Goal: Task Accomplishment & Management: Manage account settings

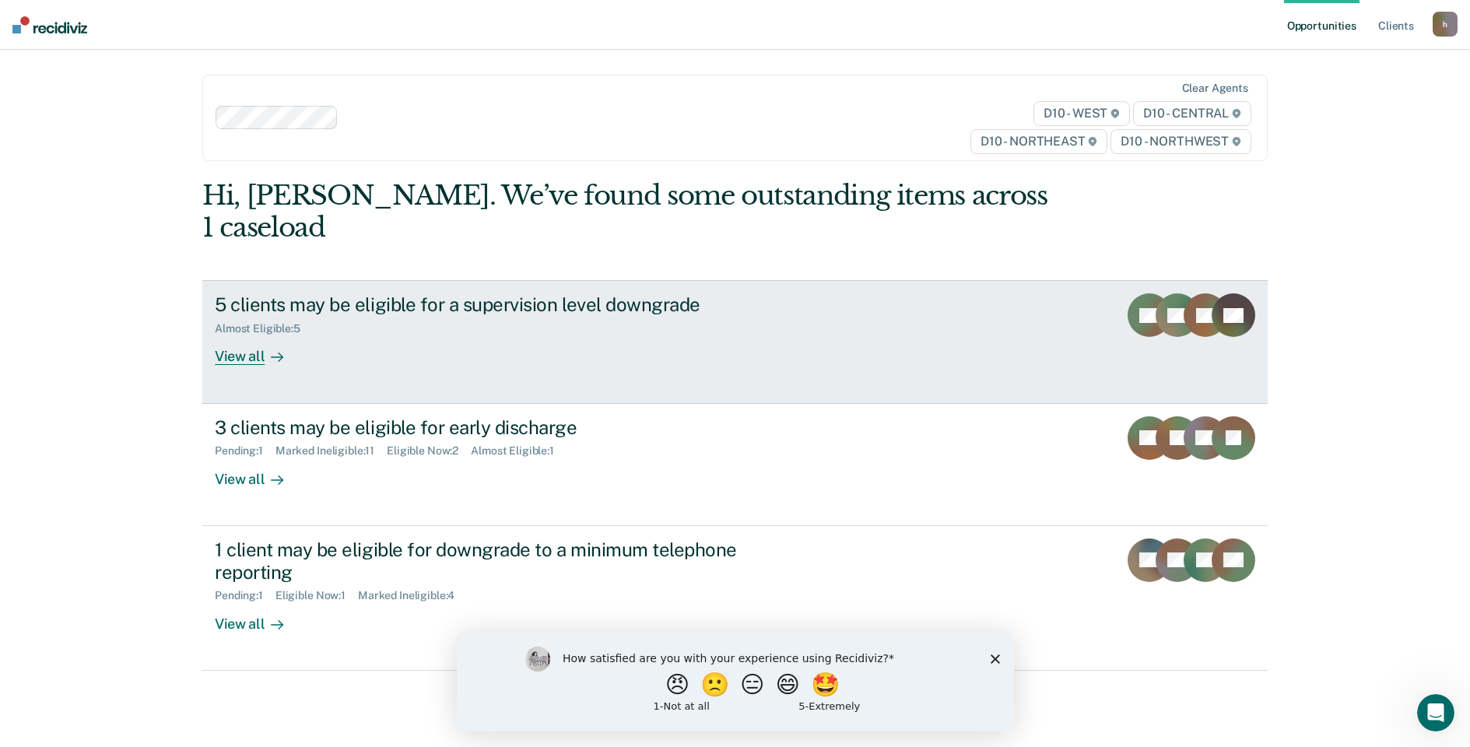
click at [227, 335] on div "View all" at bounding box center [258, 350] width 87 height 30
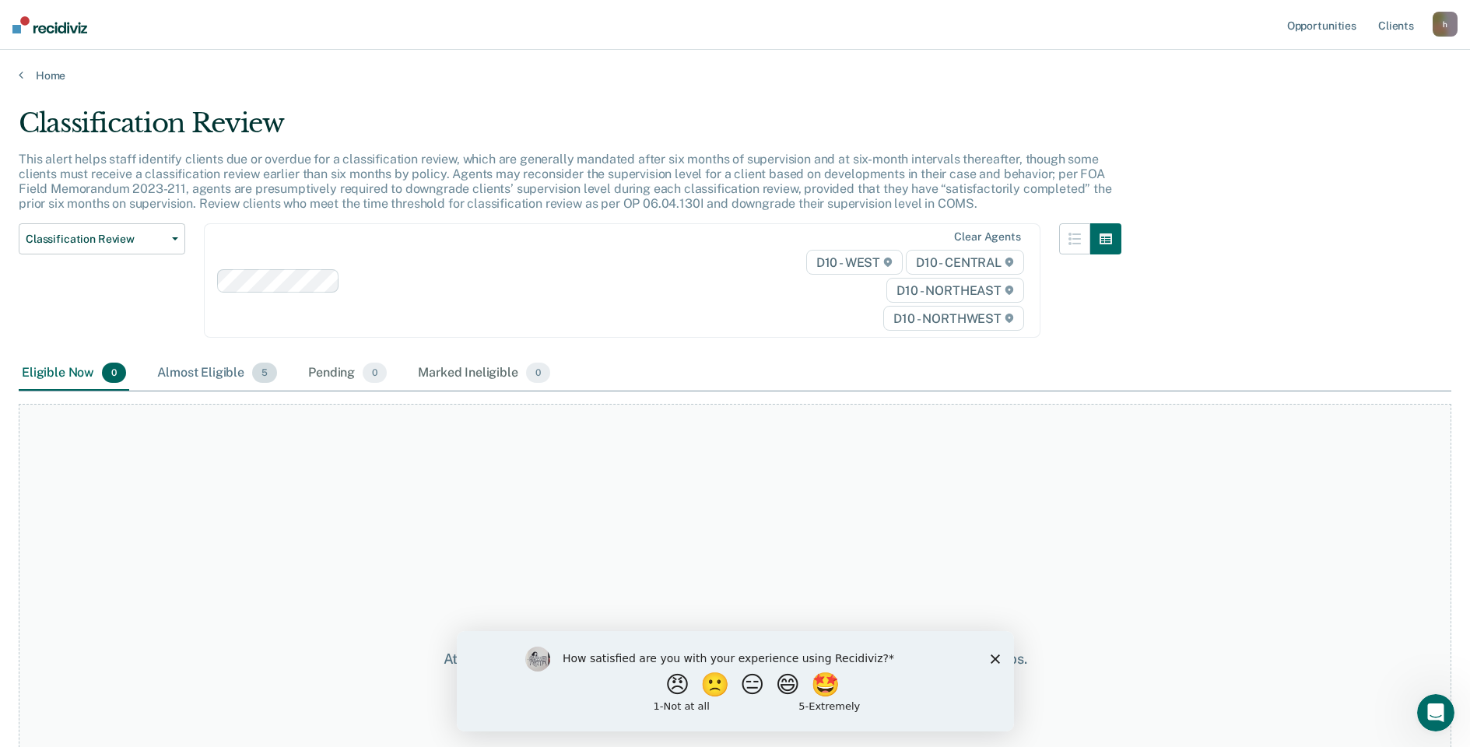
click at [198, 381] on div "Almost Eligible 5" at bounding box center [217, 373] width 126 height 34
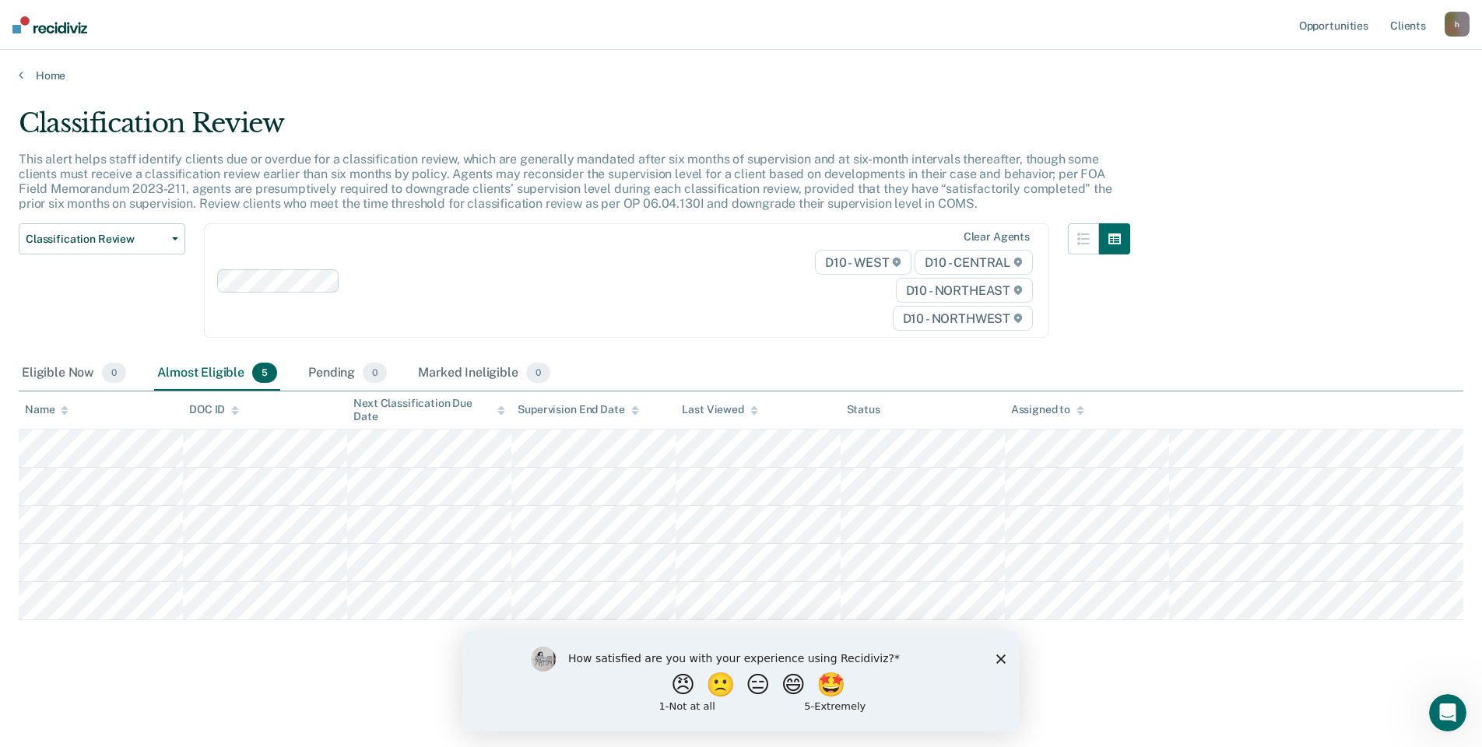
click at [1351, 235] on div "Classification Review This alert helps staff identify clients due or overdue fo…" at bounding box center [741, 368] width 1444 height 523
click at [232, 697] on main "Classification Review This alert helps staff identify clients due or overdue fo…" at bounding box center [741, 412] width 1482 height 660
click at [999, 656] on polygon "Close survey" at bounding box center [1000, 658] width 9 height 9
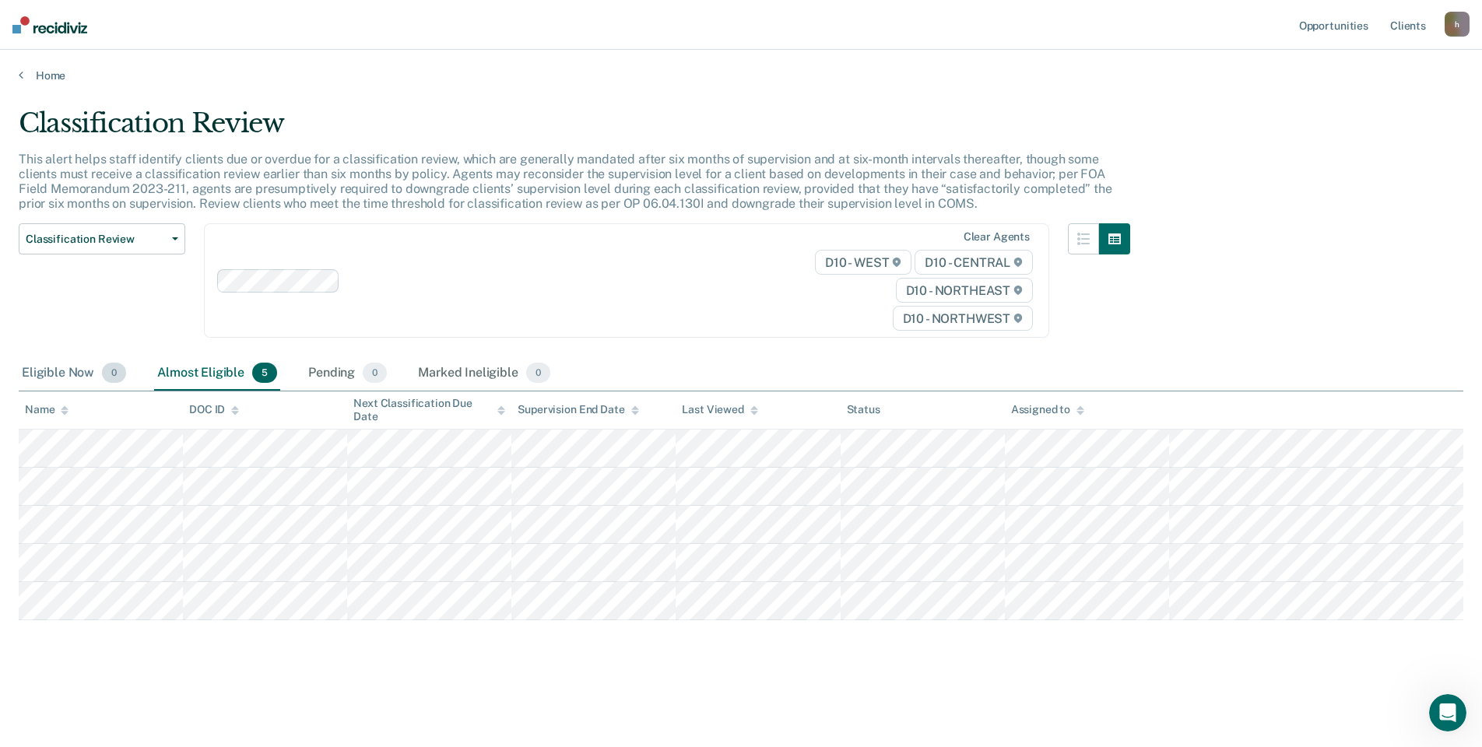
click at [65, 370] on div "Eligible Now 0" at bounding box center [74, 373] width 111 height 34
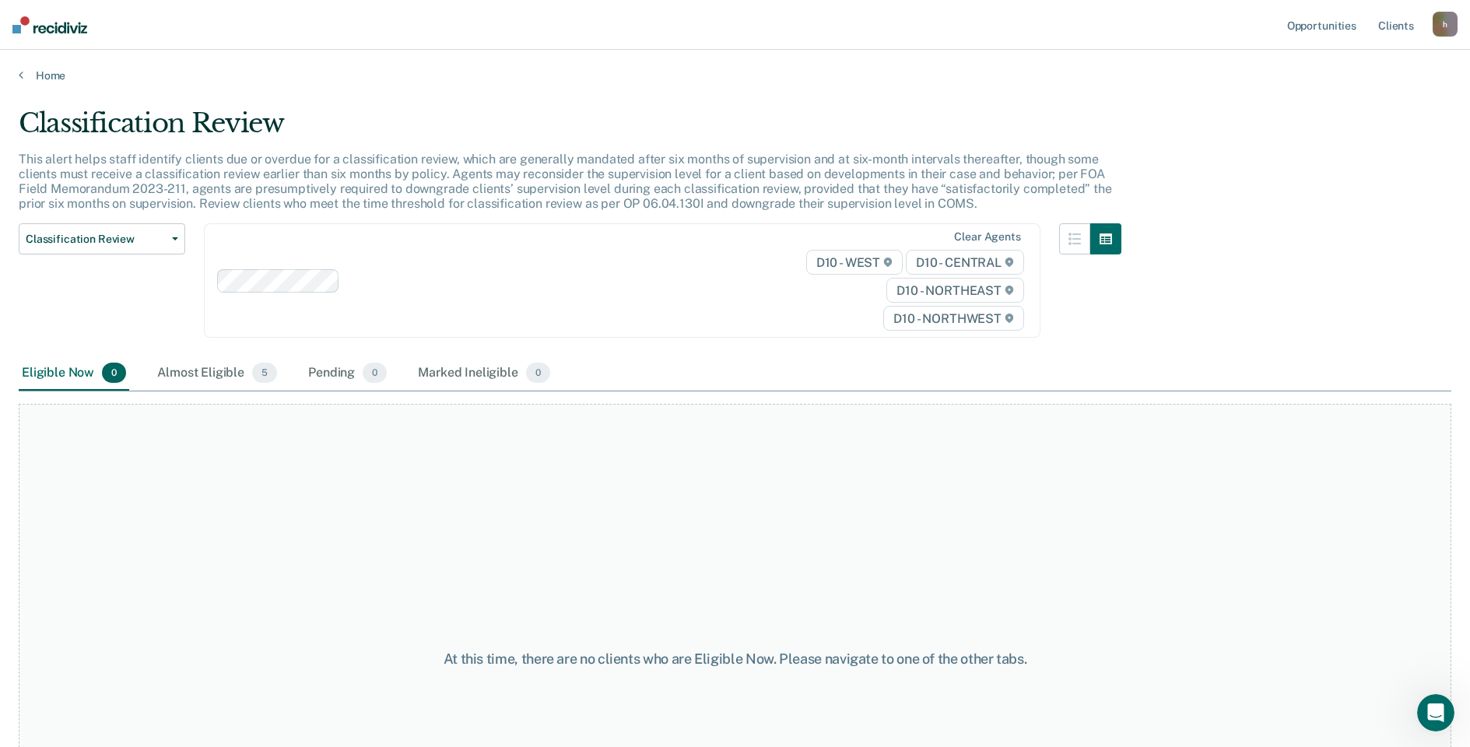
click at [39, 67] on div "Home" at bounding box center [735, 66] width 1470 height 33
click at [45, 73] on link "Home" at bounding box center [735, 75] width 1433 height 14
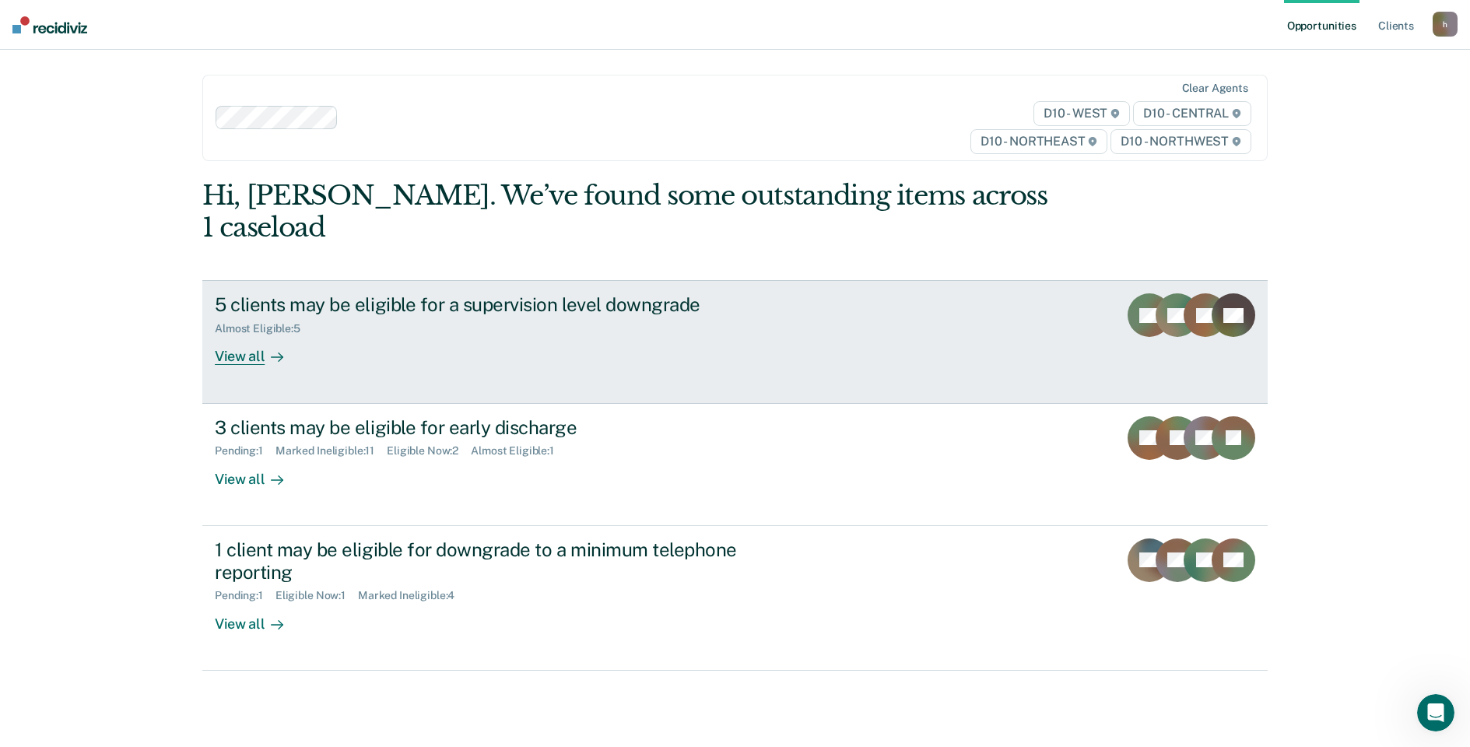
click at [257, 335] on div "View all" at bounding box center [258, 350] width 87 height 30
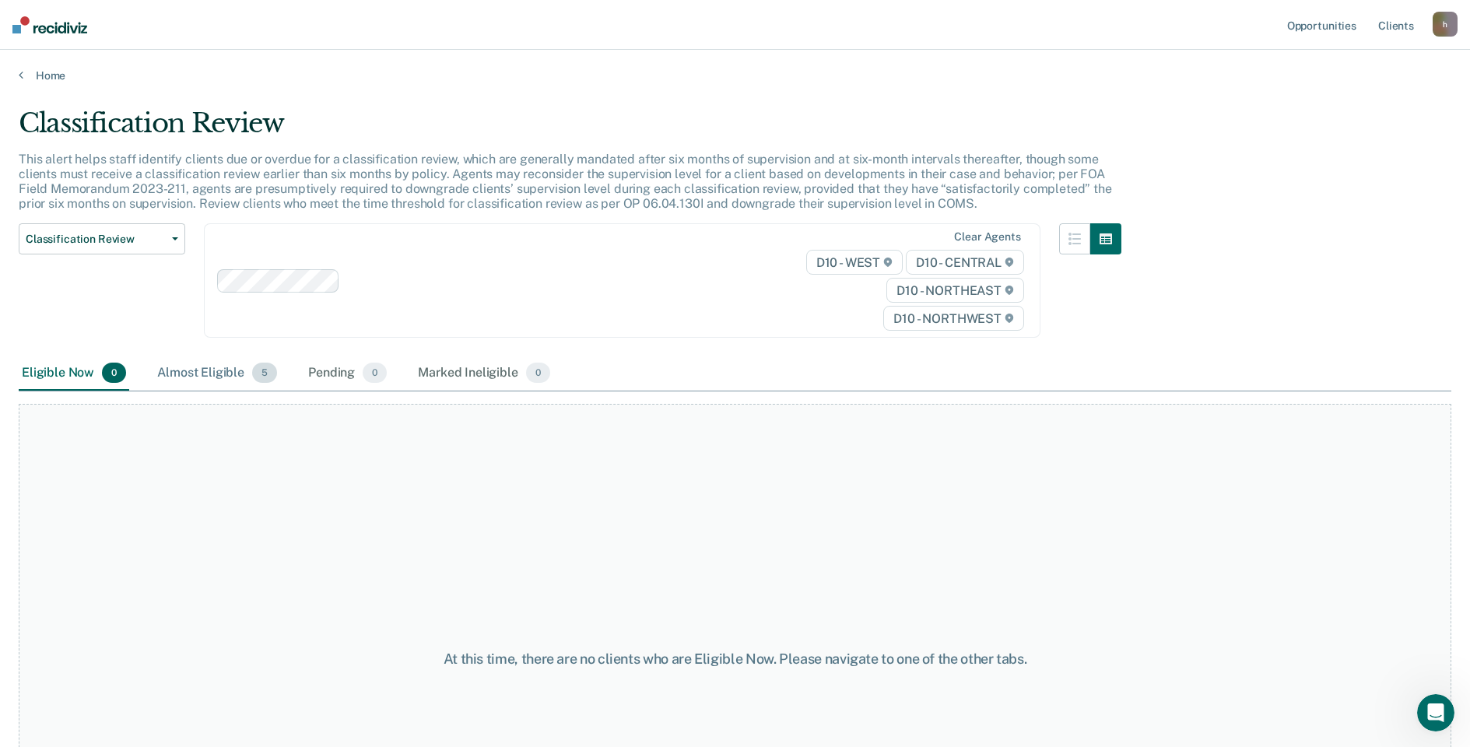
click at [229, 376] on div "Almost Eligible 5" at bounding box center [217, 373] width 126 height 34
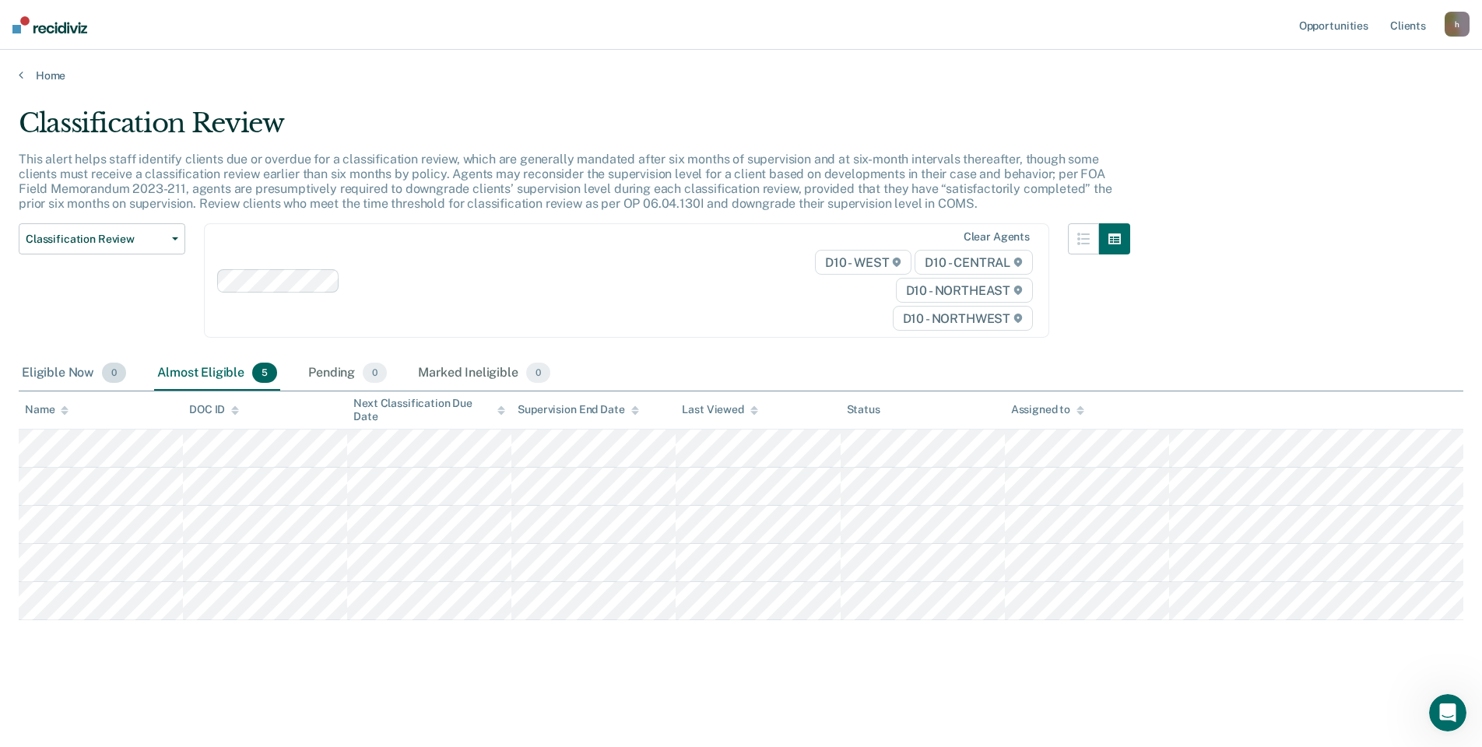
click at [68, 372] on div "Eligible Now 0" at bounding box center [74, 373] width 111 height 34
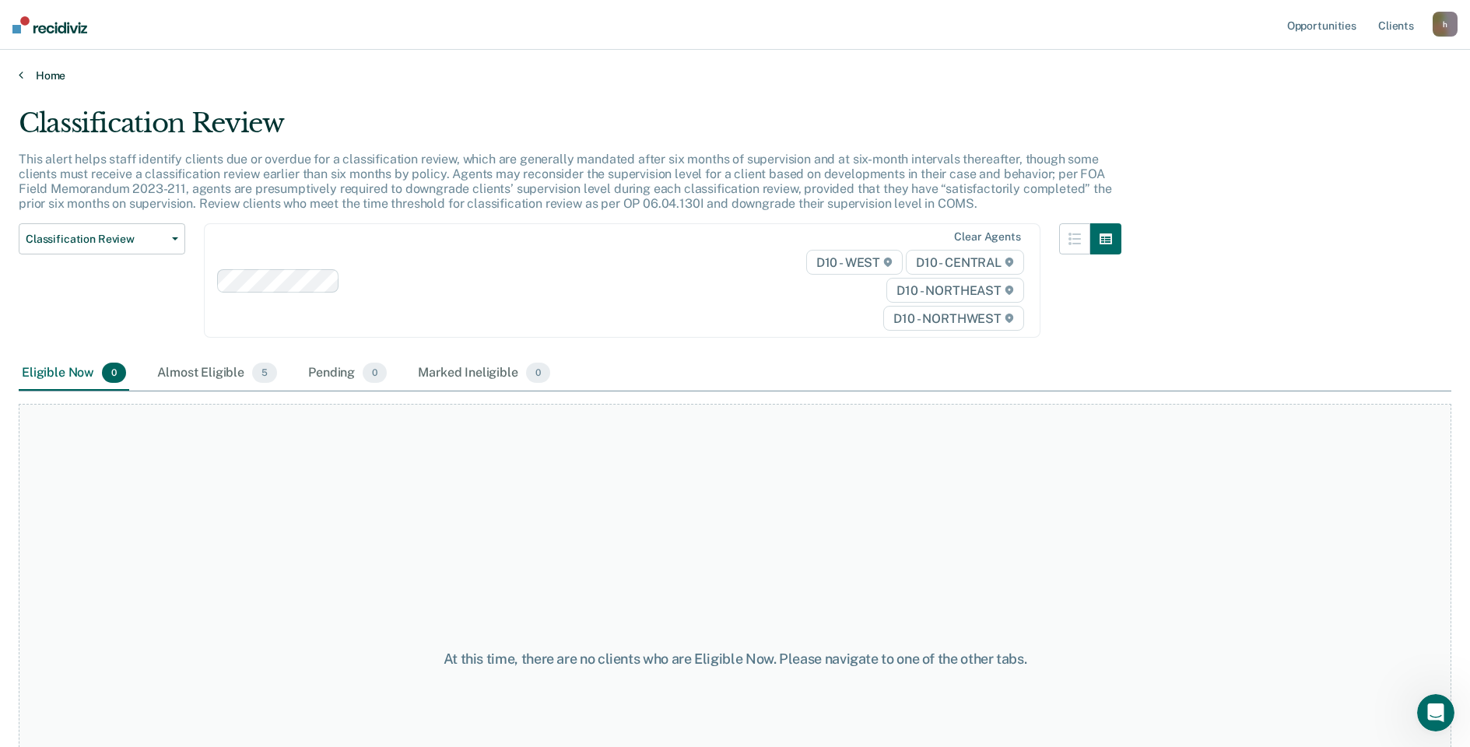
click at [54, 75] on link "Home" at bounding box center [735, 75] width 1433 height 14
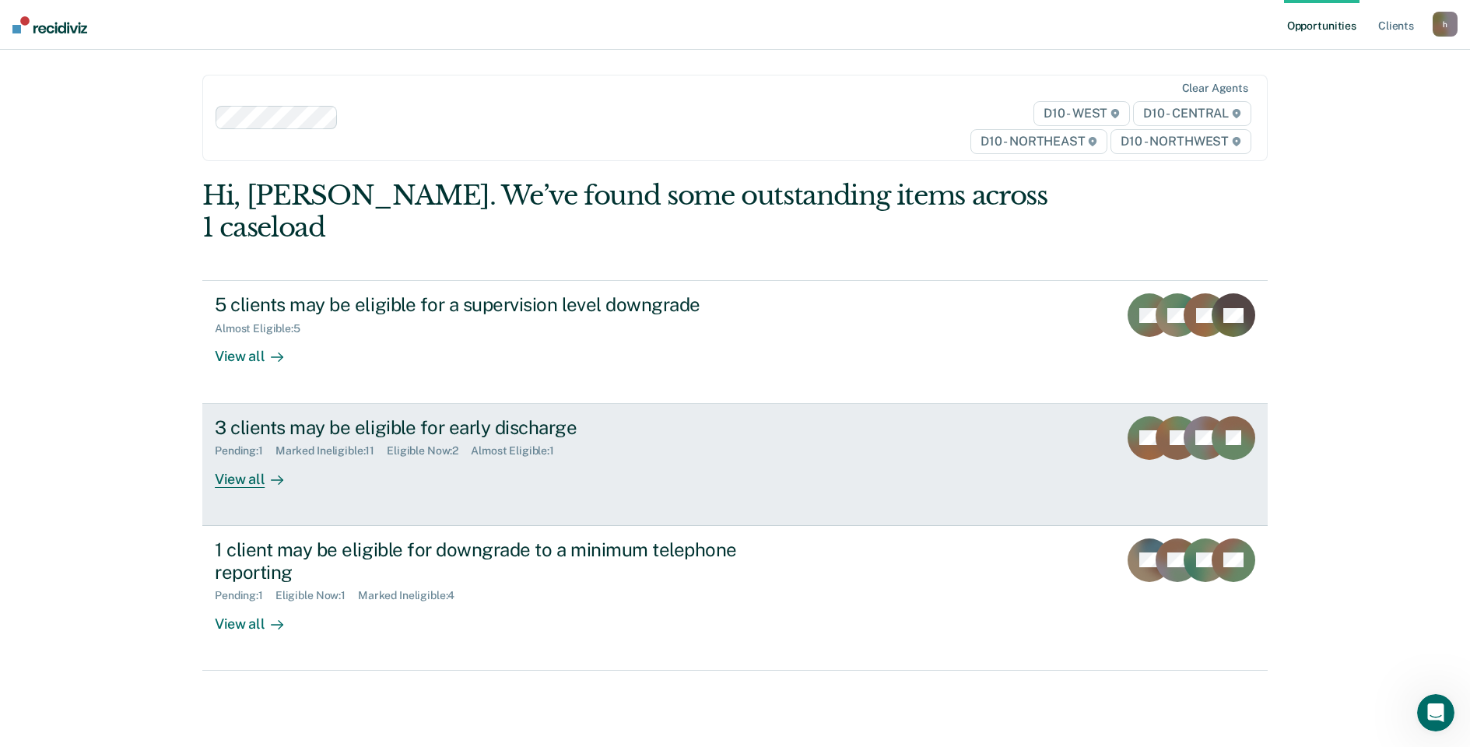
click at [254, 458] on div "View all" at bounding box center [258, 473] width 87 height 30
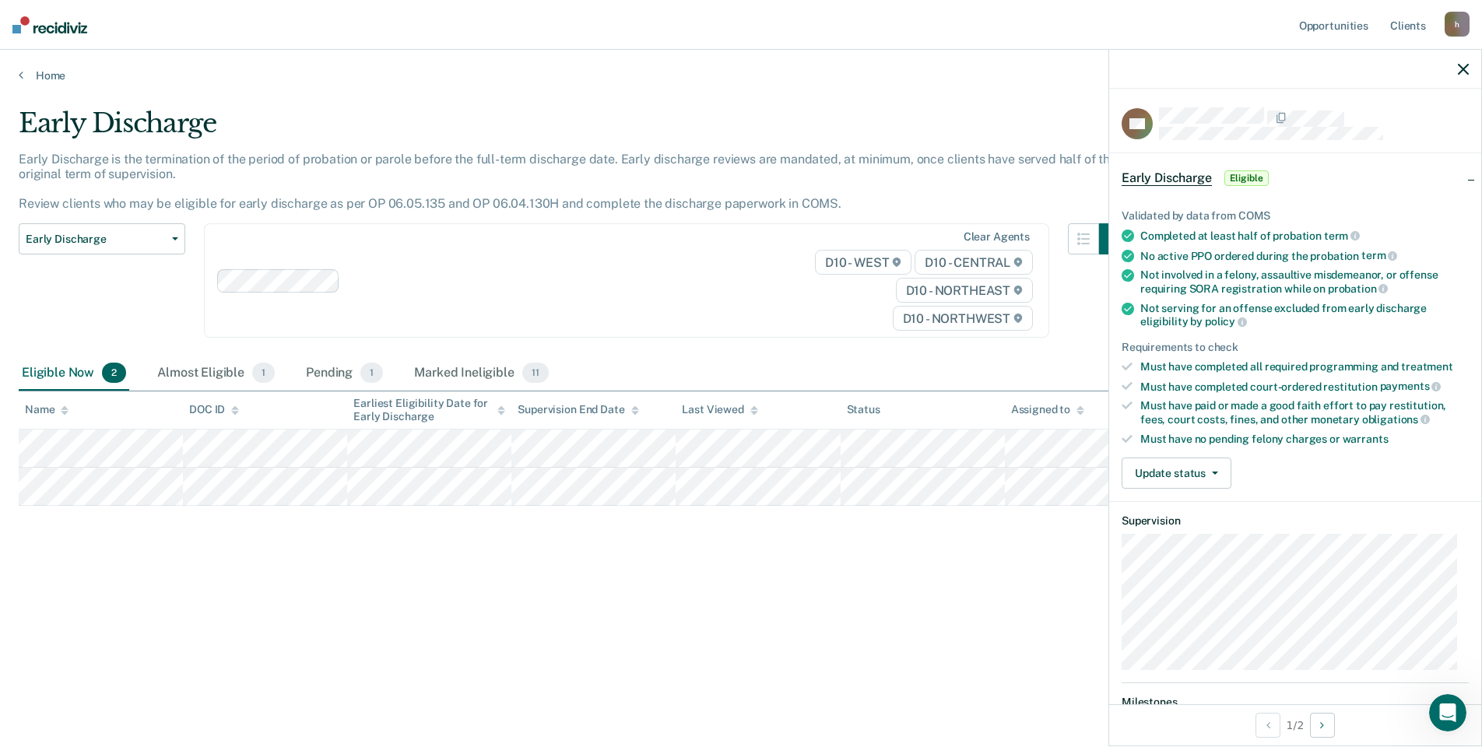
click at [1148, 490] on div "Validated by data from COMS Completed at least half of probation term No active…" at bounding box center [1295, 342] width 372 height 317
click at [1148, 480] on button "Update status" at bounding box center [1176, 473] width 110 height 31
click at [1176, 531] on button "Mark Ineligible" at bounding box center [1196, 535] width 150 height 25
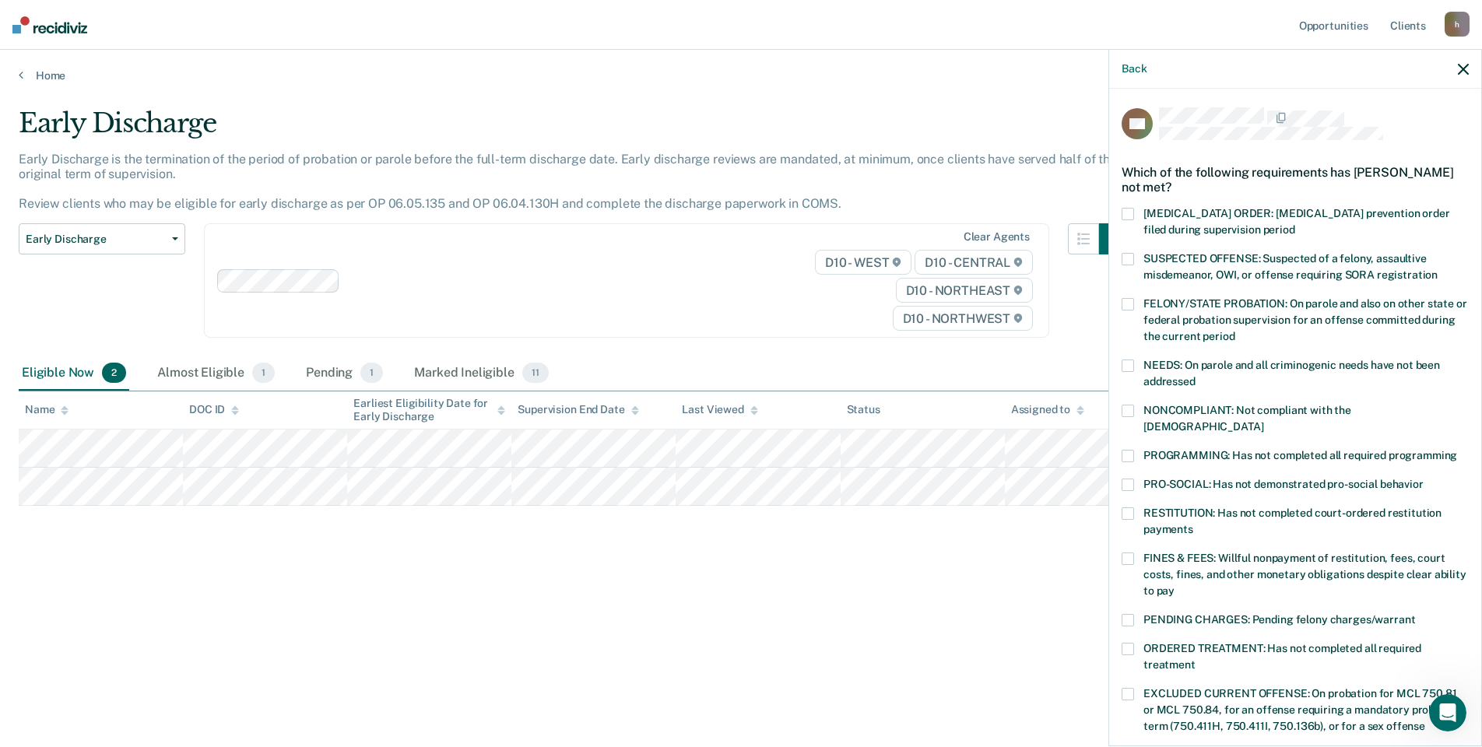
click at [1131, 450] on span at bounding box center [1127, 456] width 12 height 12
click at [1132, 553] on span at bounding box center [1127, 559] width 12 height 12
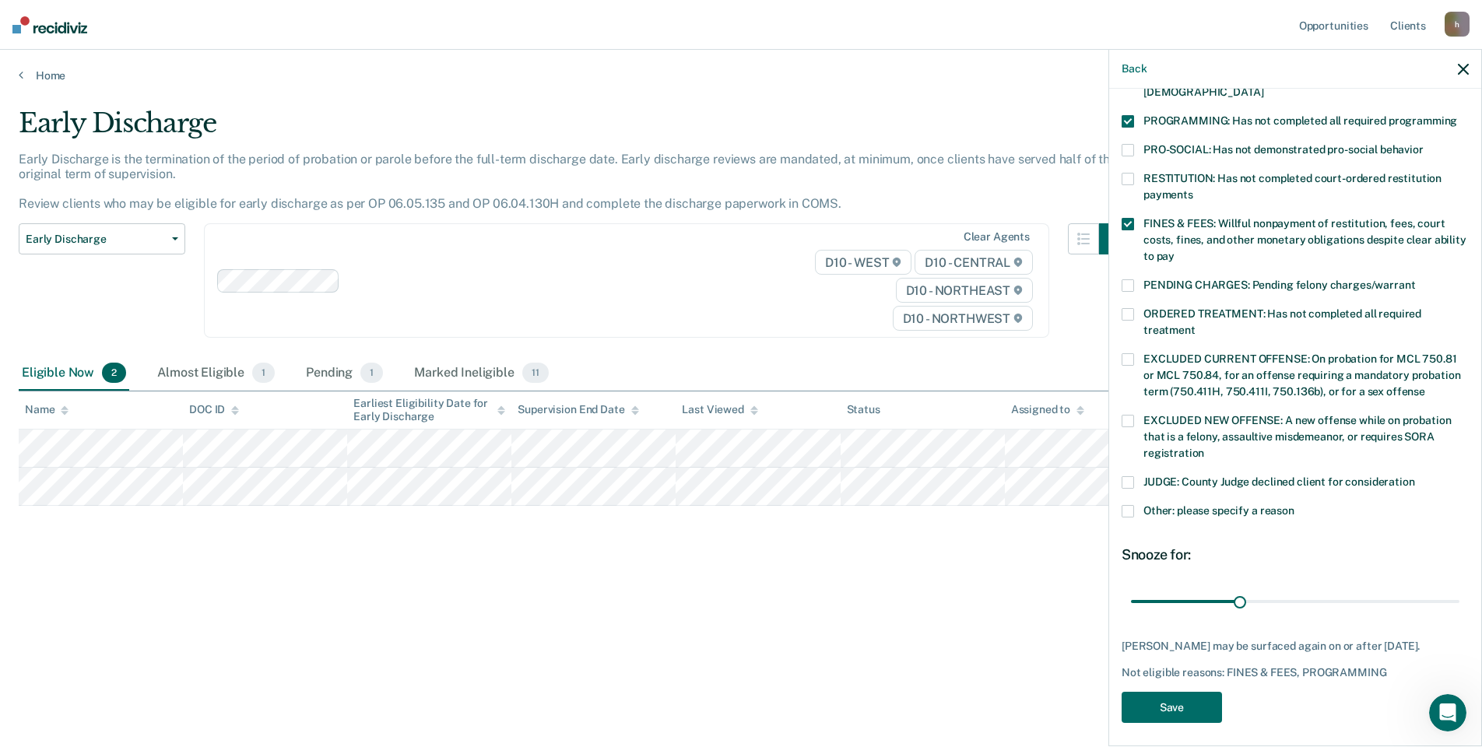
scroll to position [338, 0]
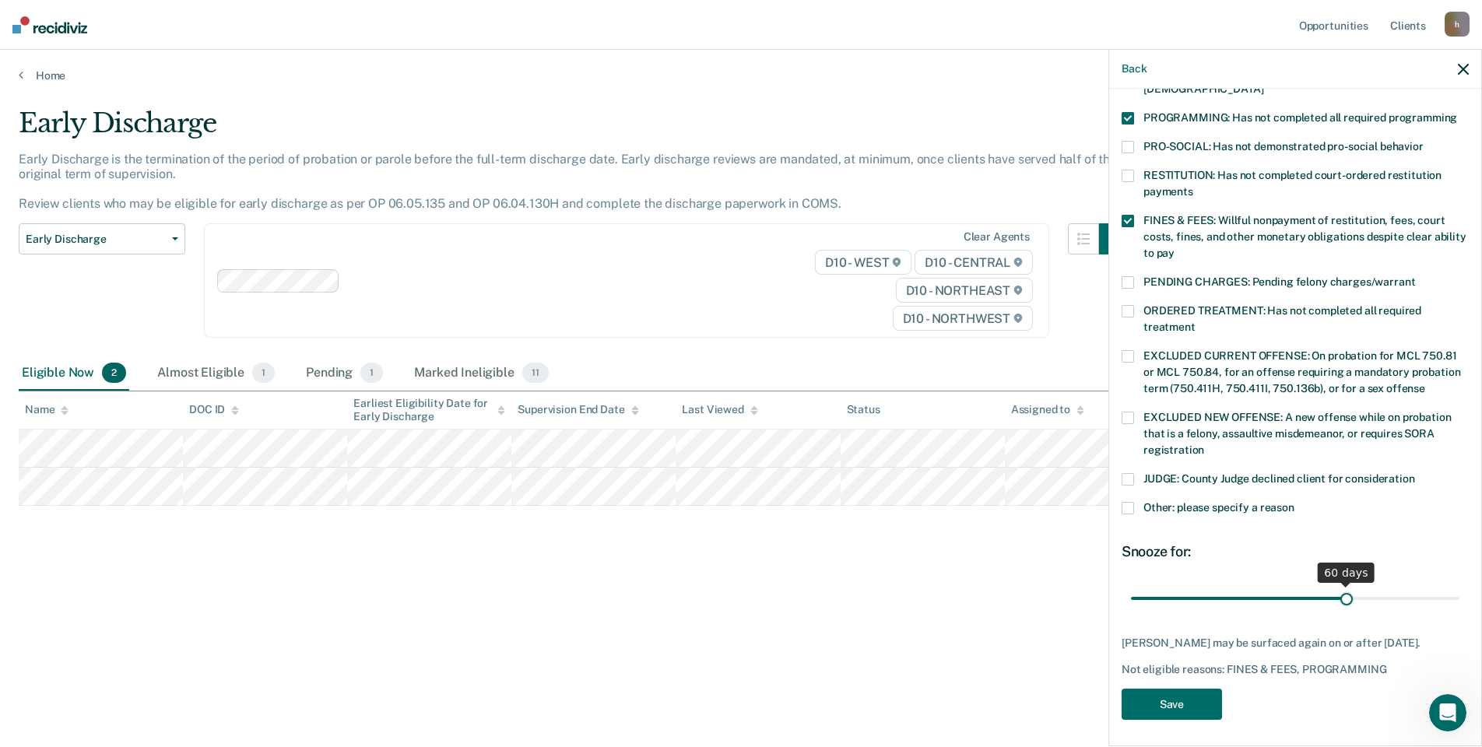
drag, startPoint x: 1234, startPoint y: 580, endPoint x: 1338, endPoint y: 577, distance: 103.5
type input "60"
click at [1338, 584] on input "range" at bounding box center [1295, 597] width 328 height 27
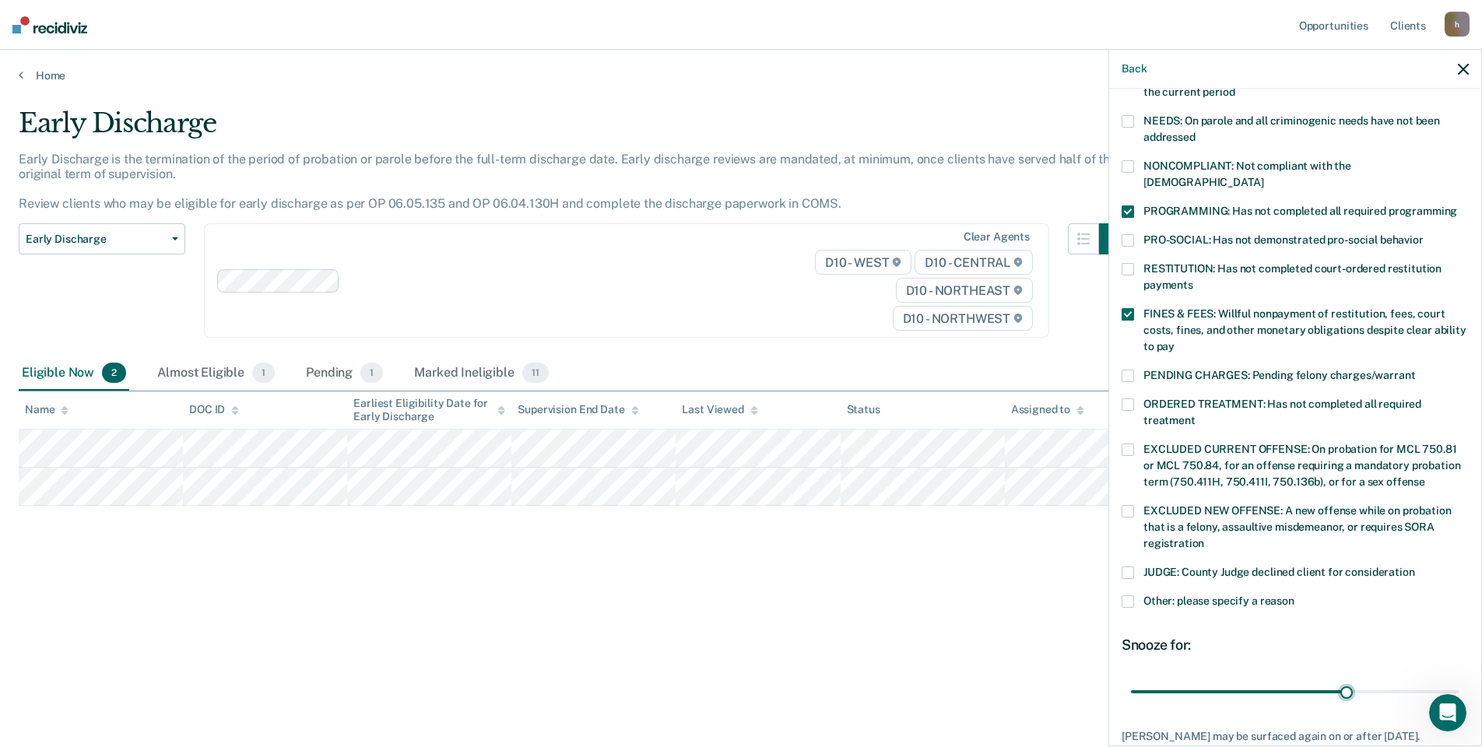
scroll to position [104, 0]
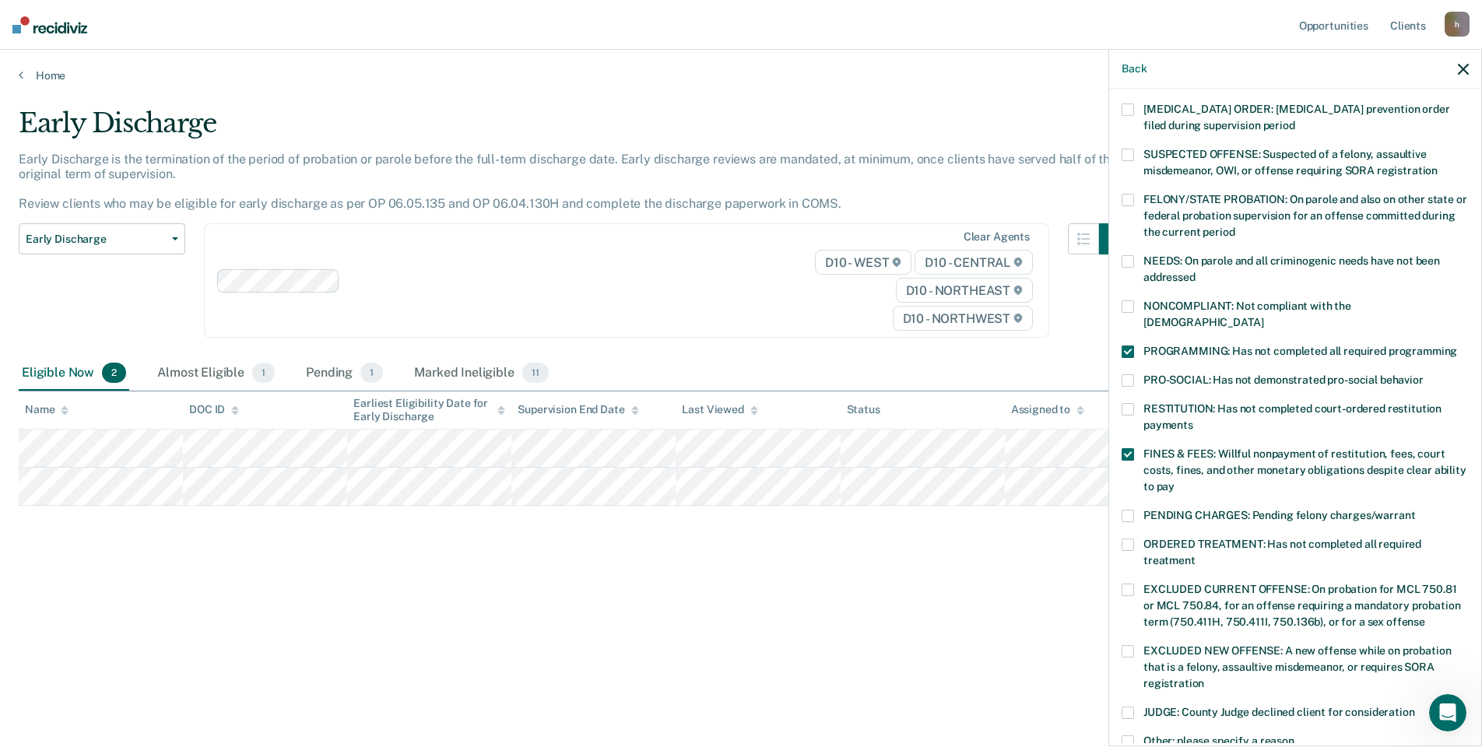
click at [1128, 346] on span at bounding box center [1127, 352] width 12 height 12
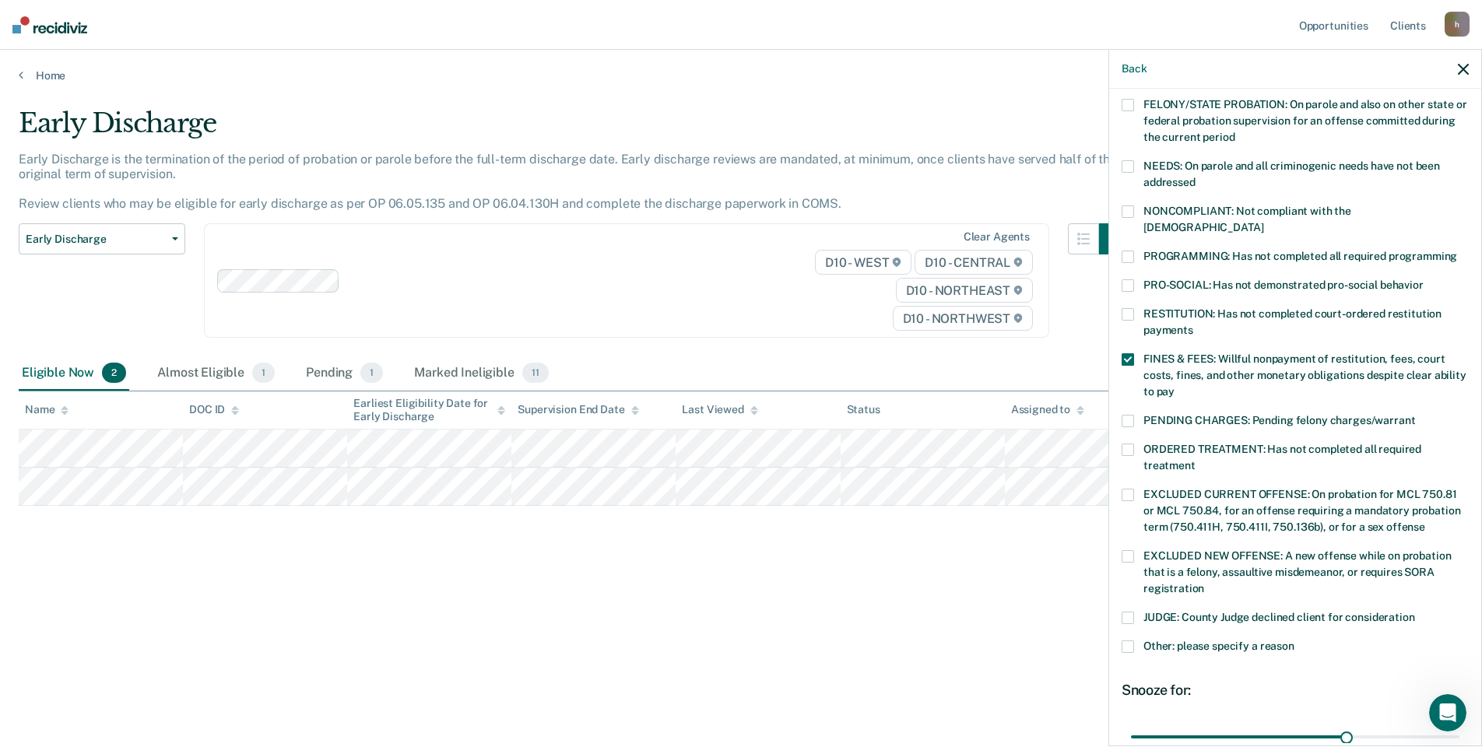
scroll to position [338, 0]
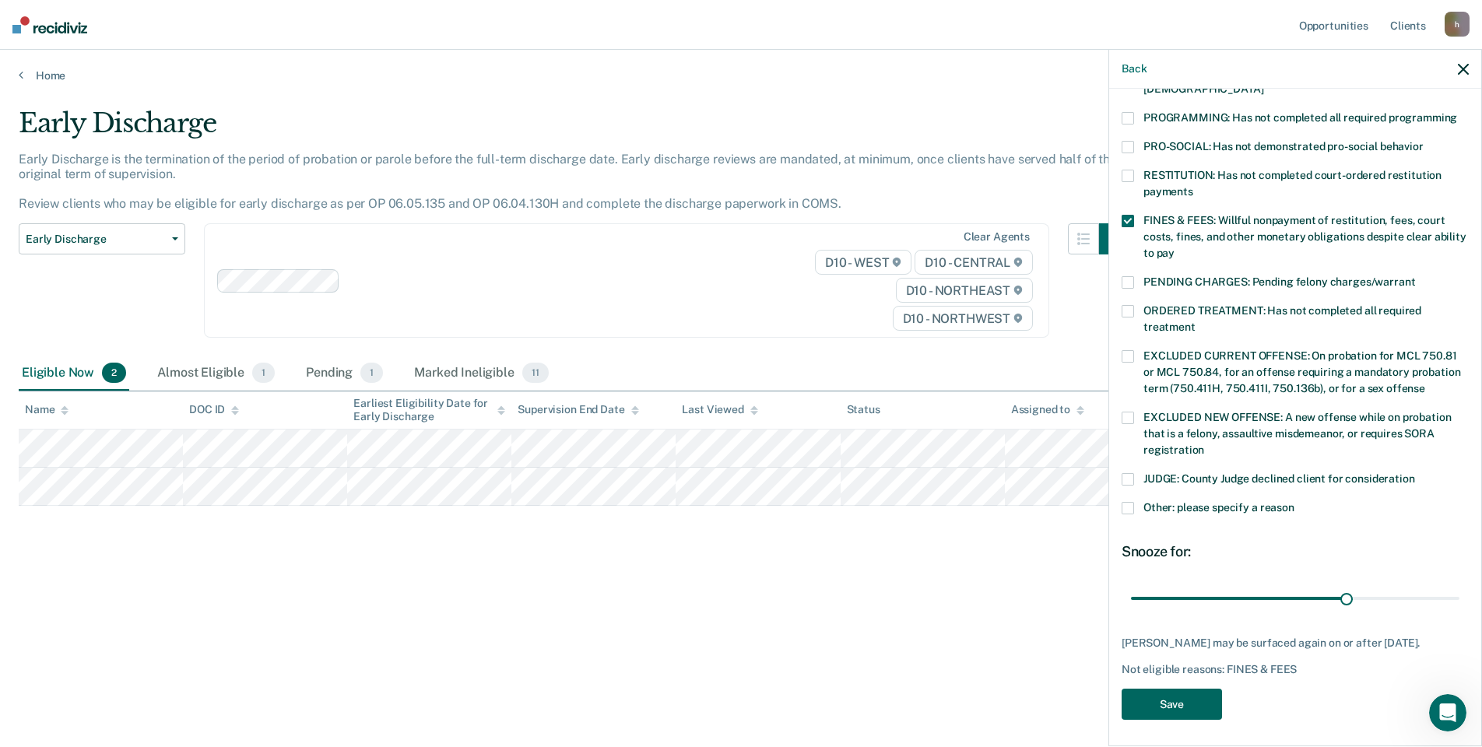
click at [1179, 698] on button "Save" at bounding box center [1171, 705] width 100 height 32
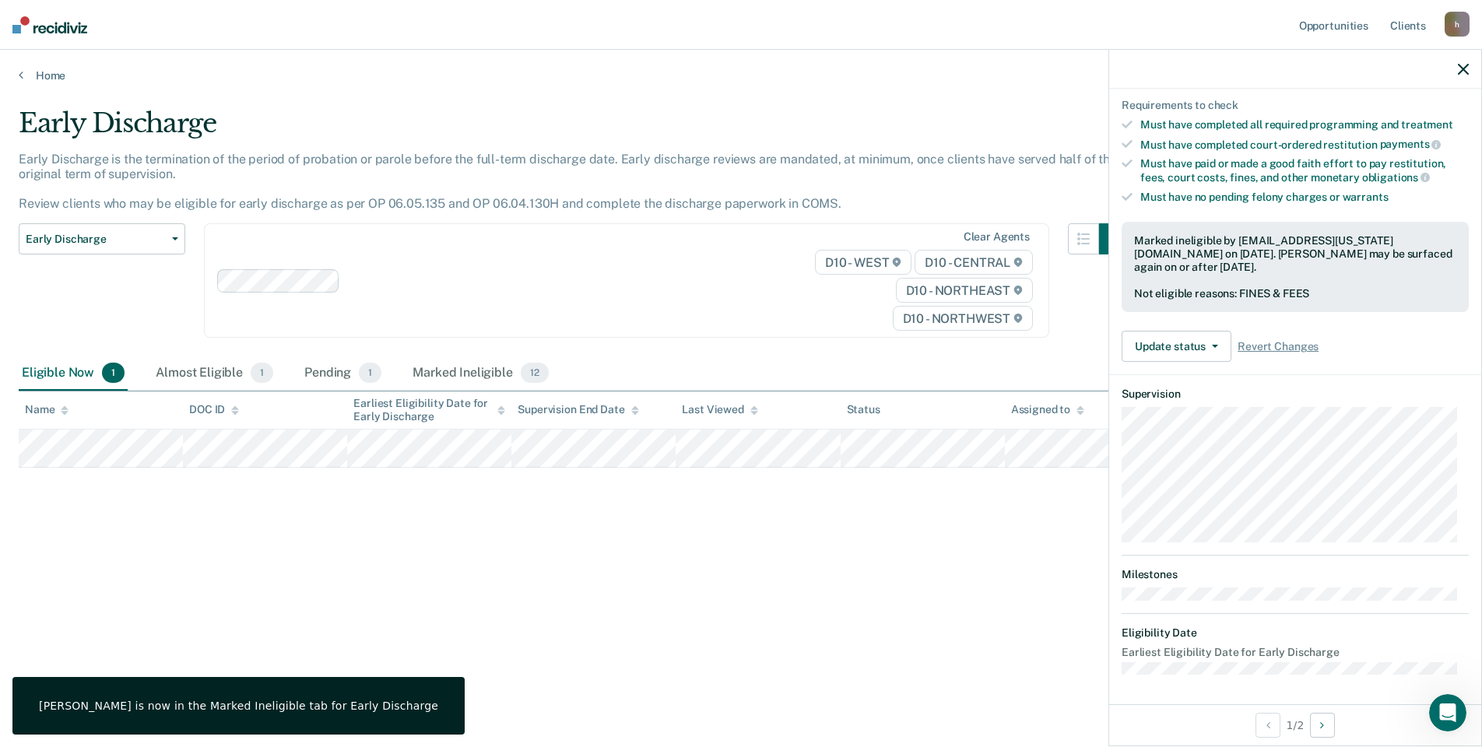
scroll to position [127, 0]
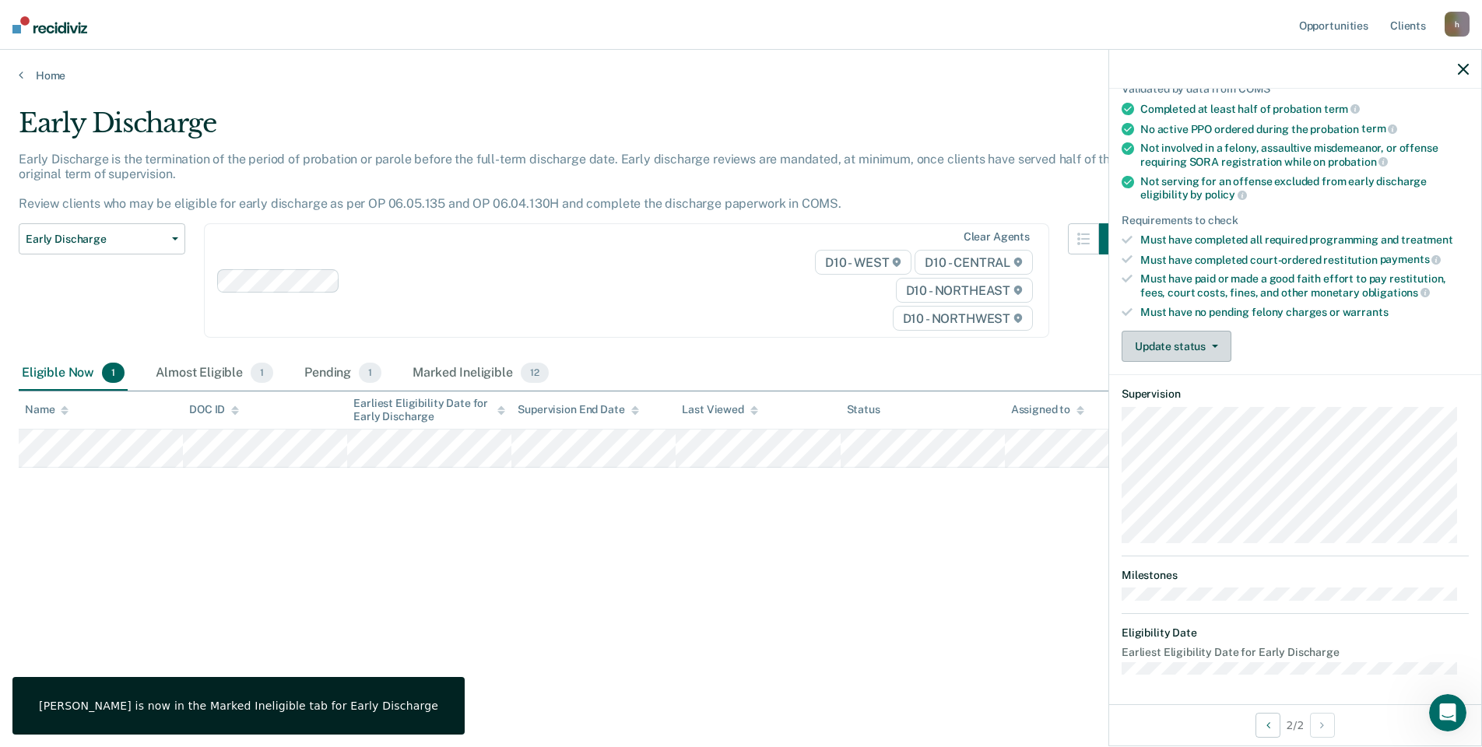
click at [1177, 355] on button "Update status" at bounding box center [1176, 346] width 110 height 31
drag, startPoint x: 1172, startPoint y: 410, endPoint x: 1169, endPoint y: 388, distance: 22.8
click at [1169, 388] on div "[PERSON_NAME] Mark Ineligible" at bounding box center [1196, 396] width 150 height 62
click at [1169, 388] on button "[PERSON_NAME]" at bounding box center [1196, 383] width 150 height 25
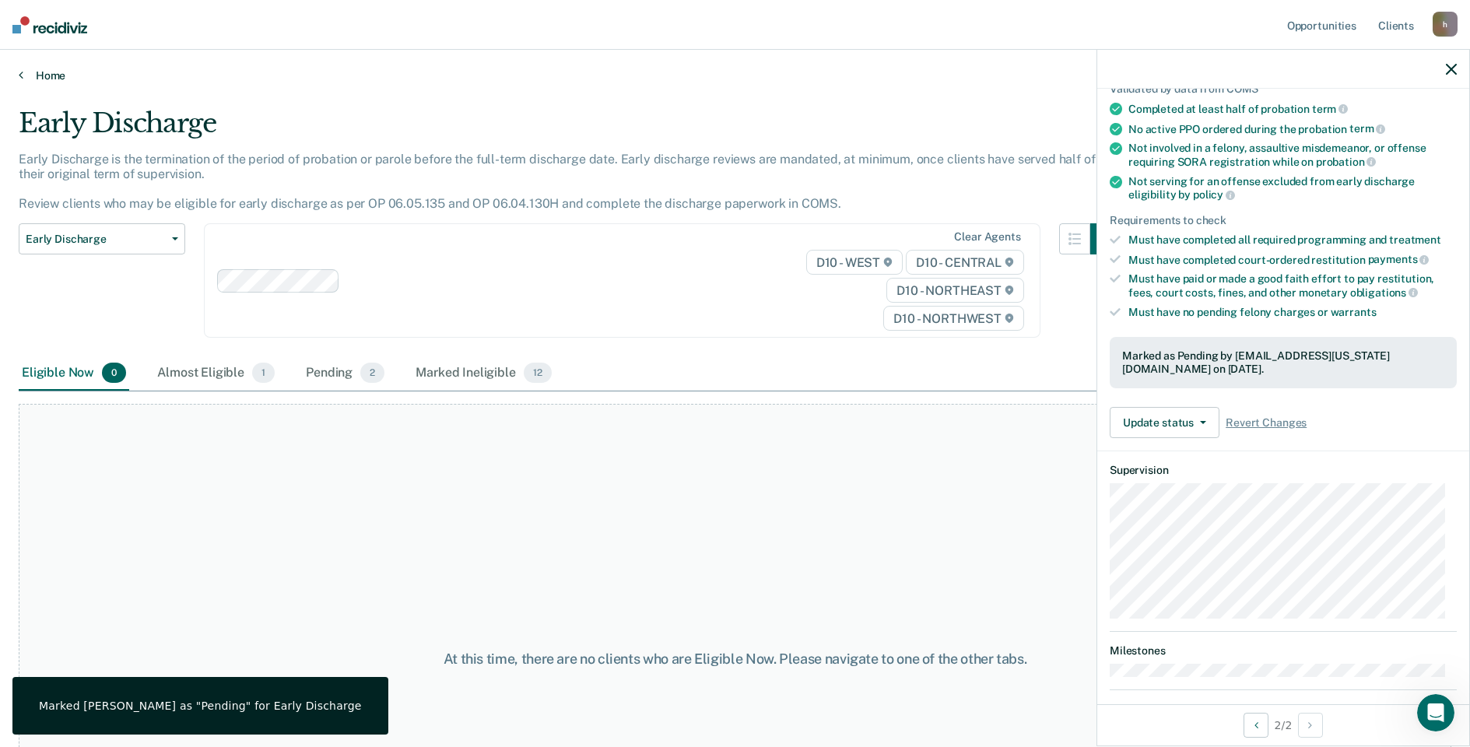
click at [46, 81] on link "Home" at bounding box center [735, 75] width 1433 height 14
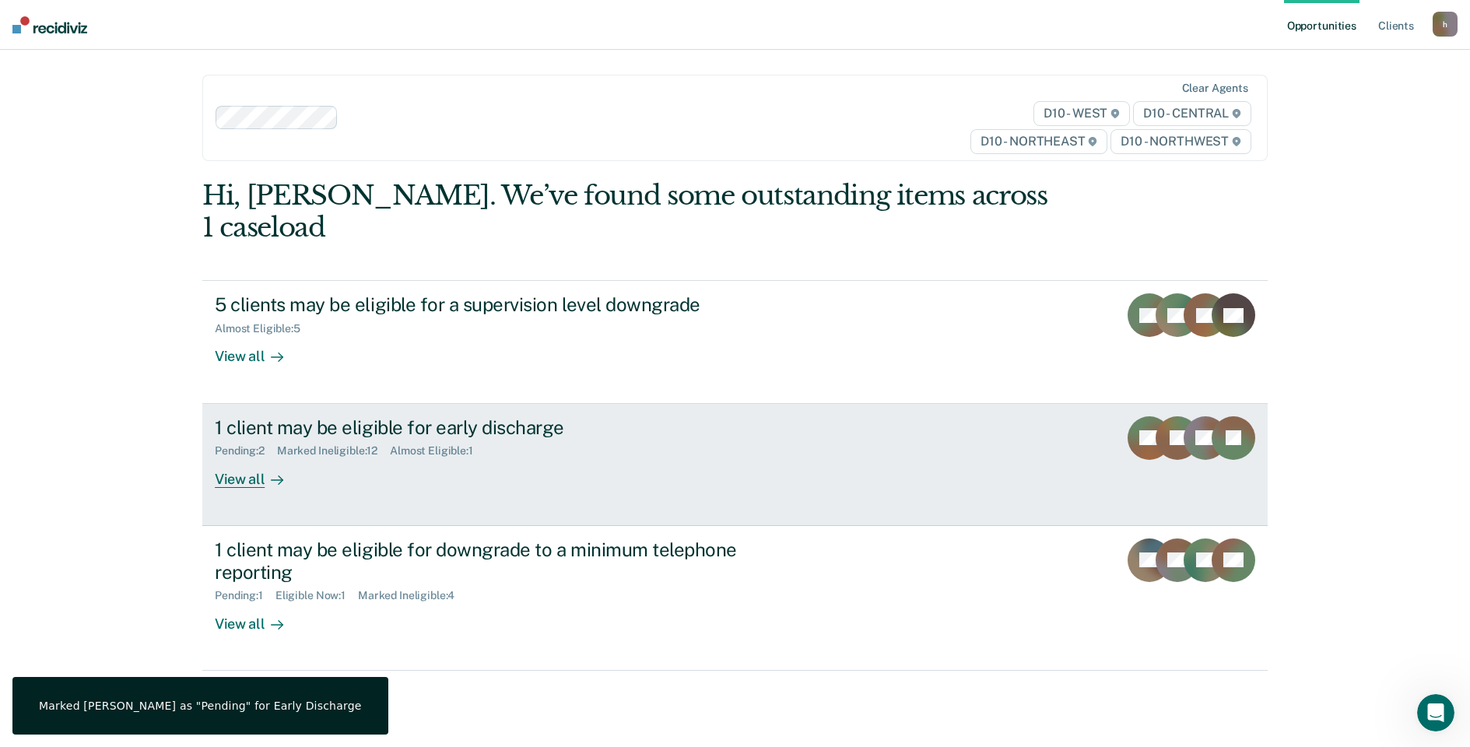
click at [251, 458] on div "View all" at bounding box center [258, 473] width 87 height 30
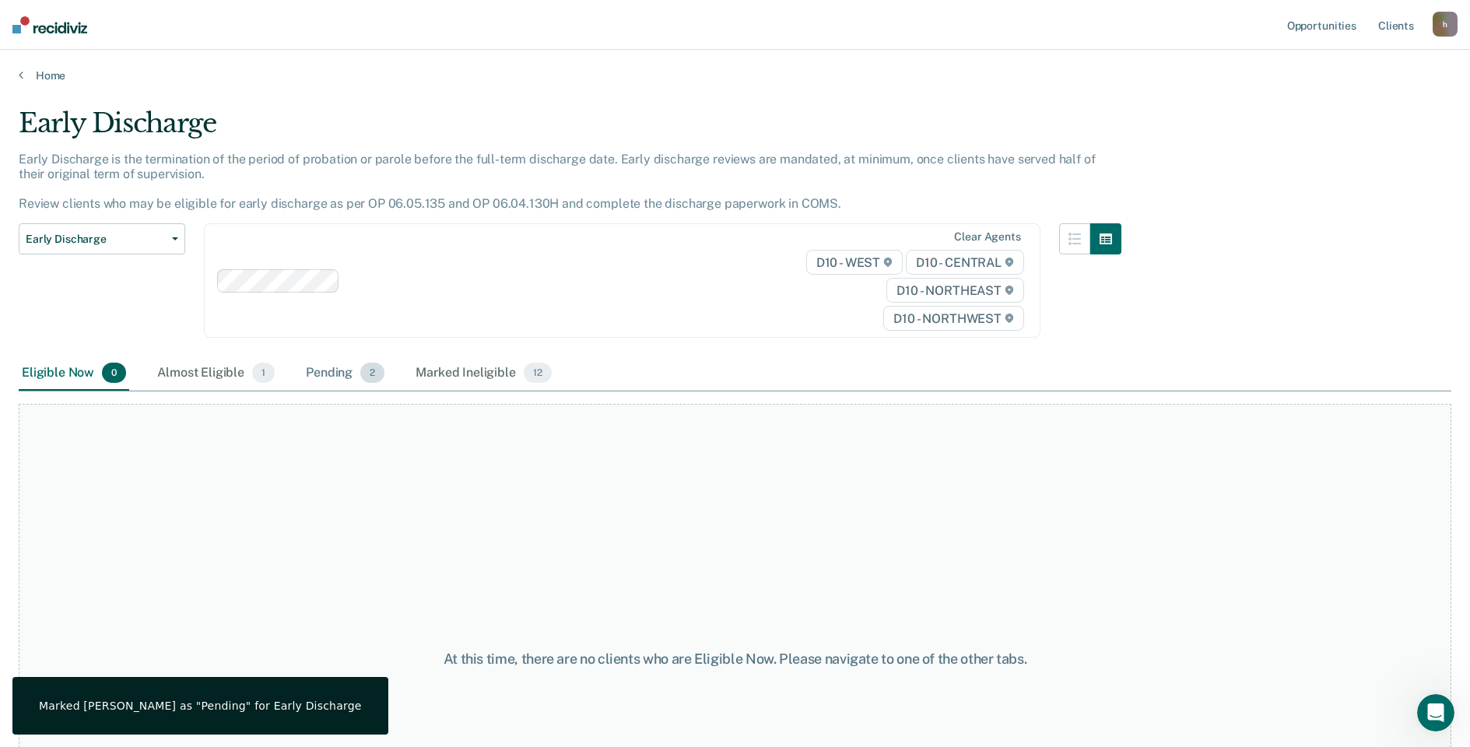
click at [356, 374] on div "Pending 2" at bounding box center [345, 373] width 85 height 34
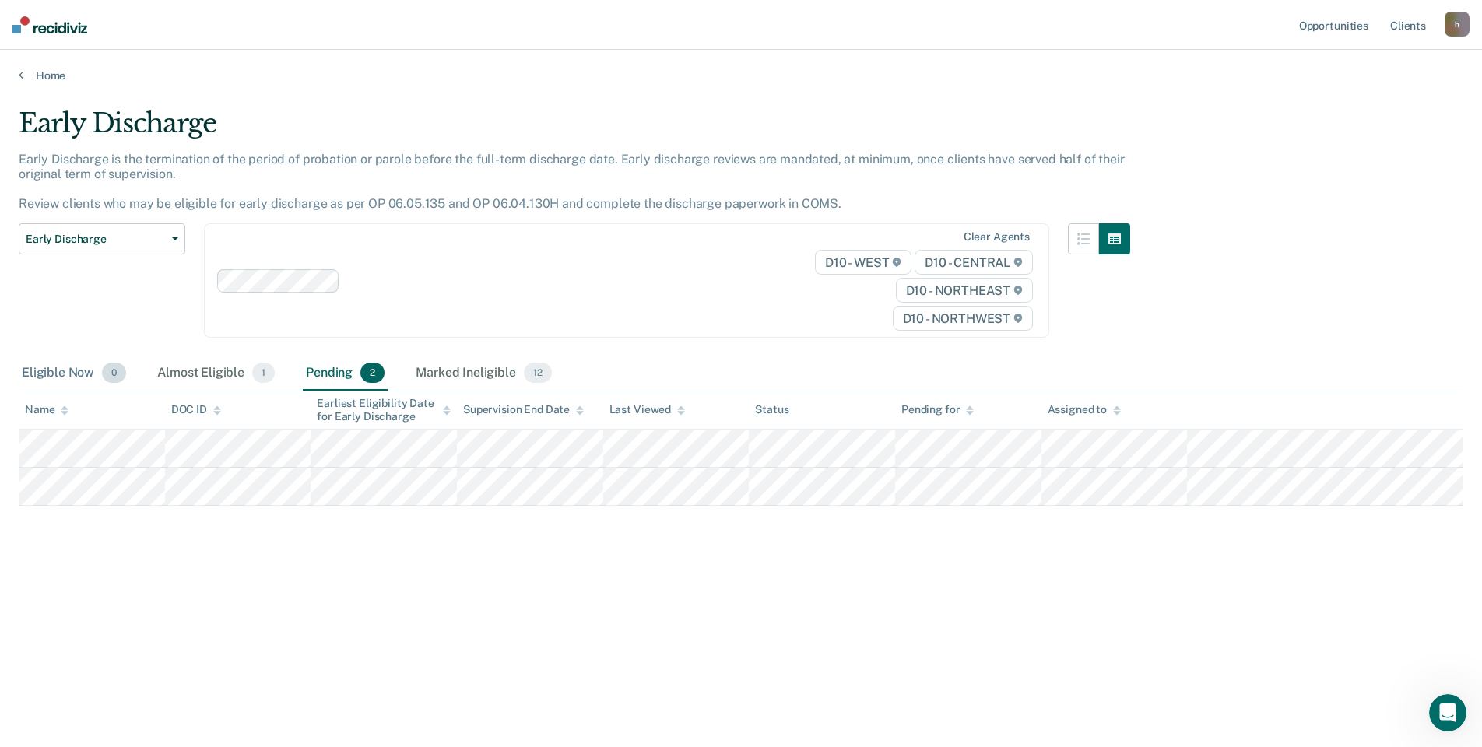
click at [61, 377] on div "Eligible Now 0" at bounding box center [74, 373] width 111 height 34
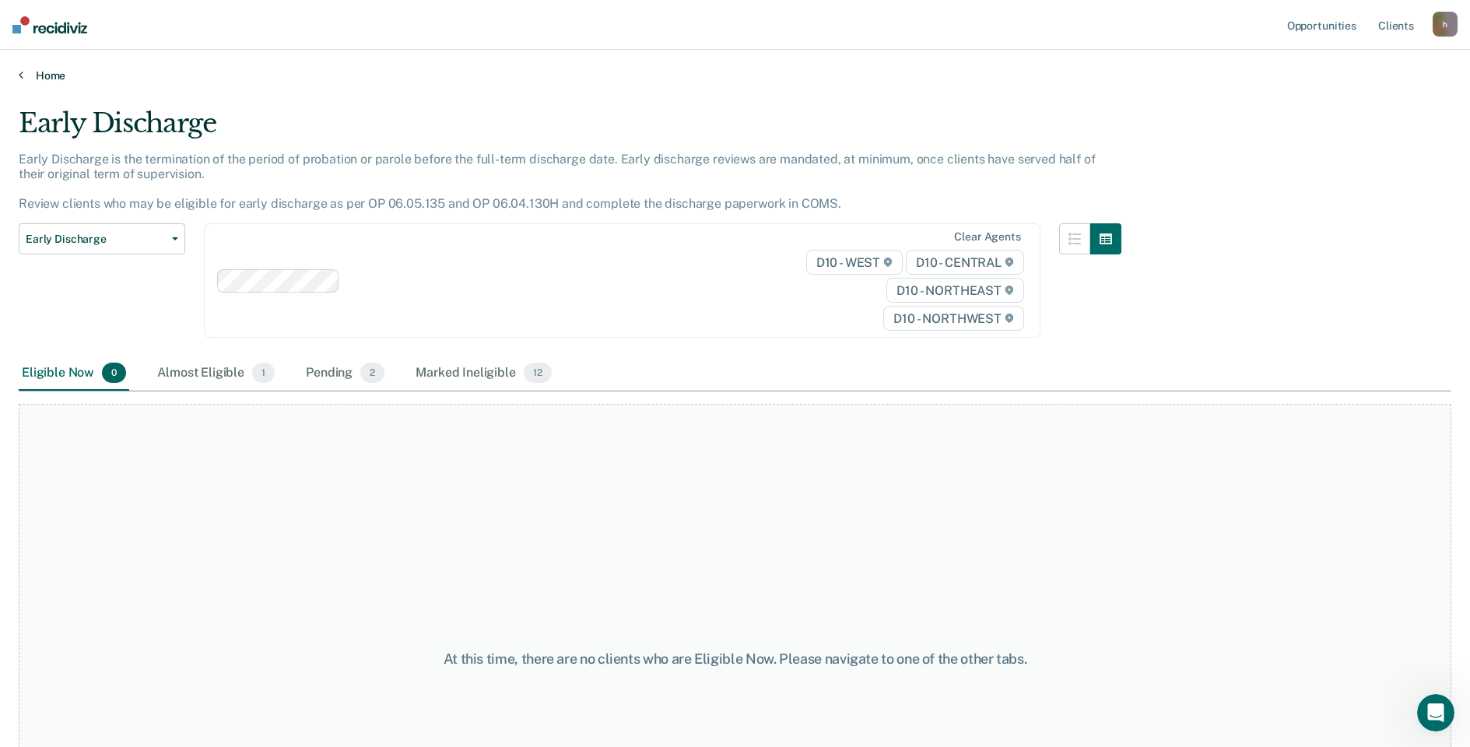
click at [48, 73] on link "Home" at bounding box center [735, 75] width 1433 height 14
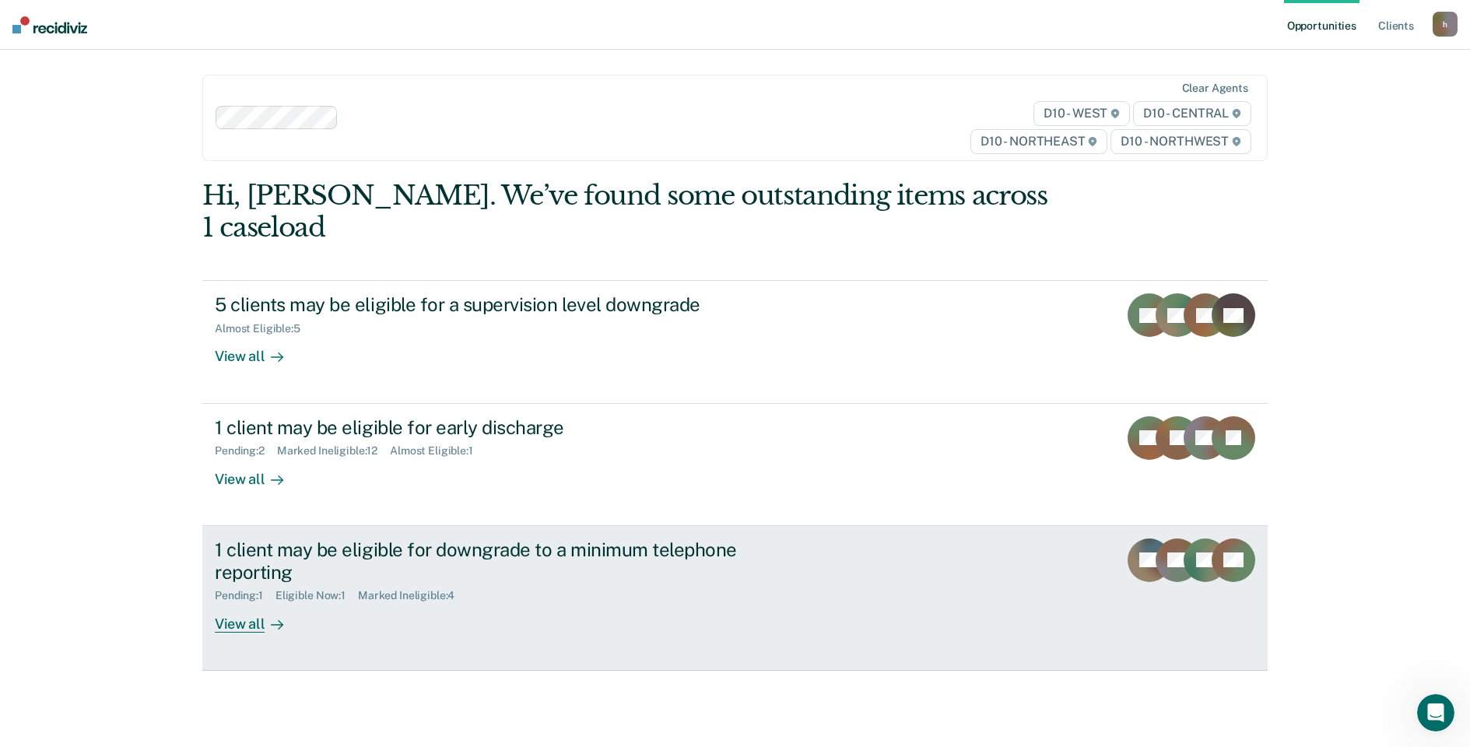
click at [249, 602] on div "View all" at bounding box center [258, 617] width 87 height 30
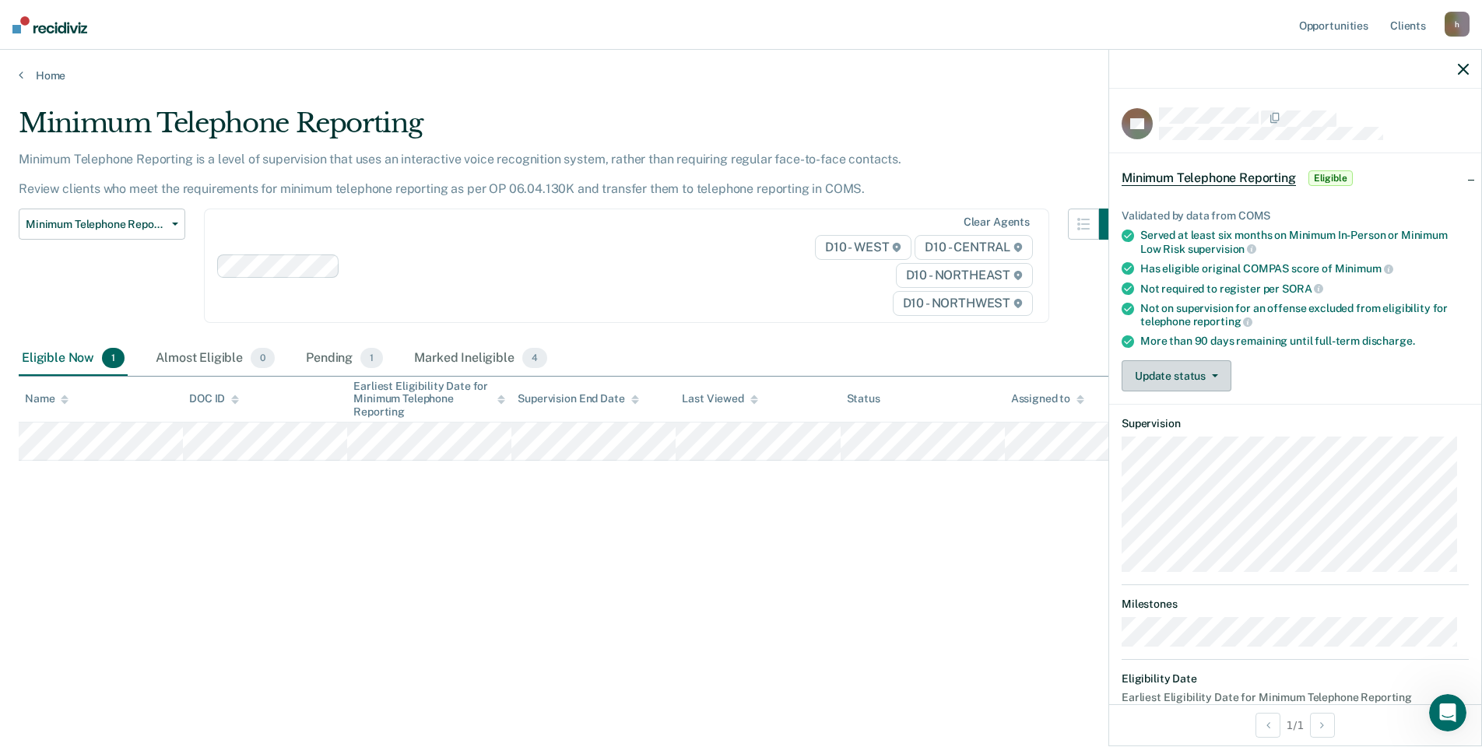
click at [1205, 362] on button "Update status" at bounding box center [1176, 375] width 110 height 31
click at [1163, 442] on button "Mark Ineligible" at bounding box center [1196, 438] width 150 height 25
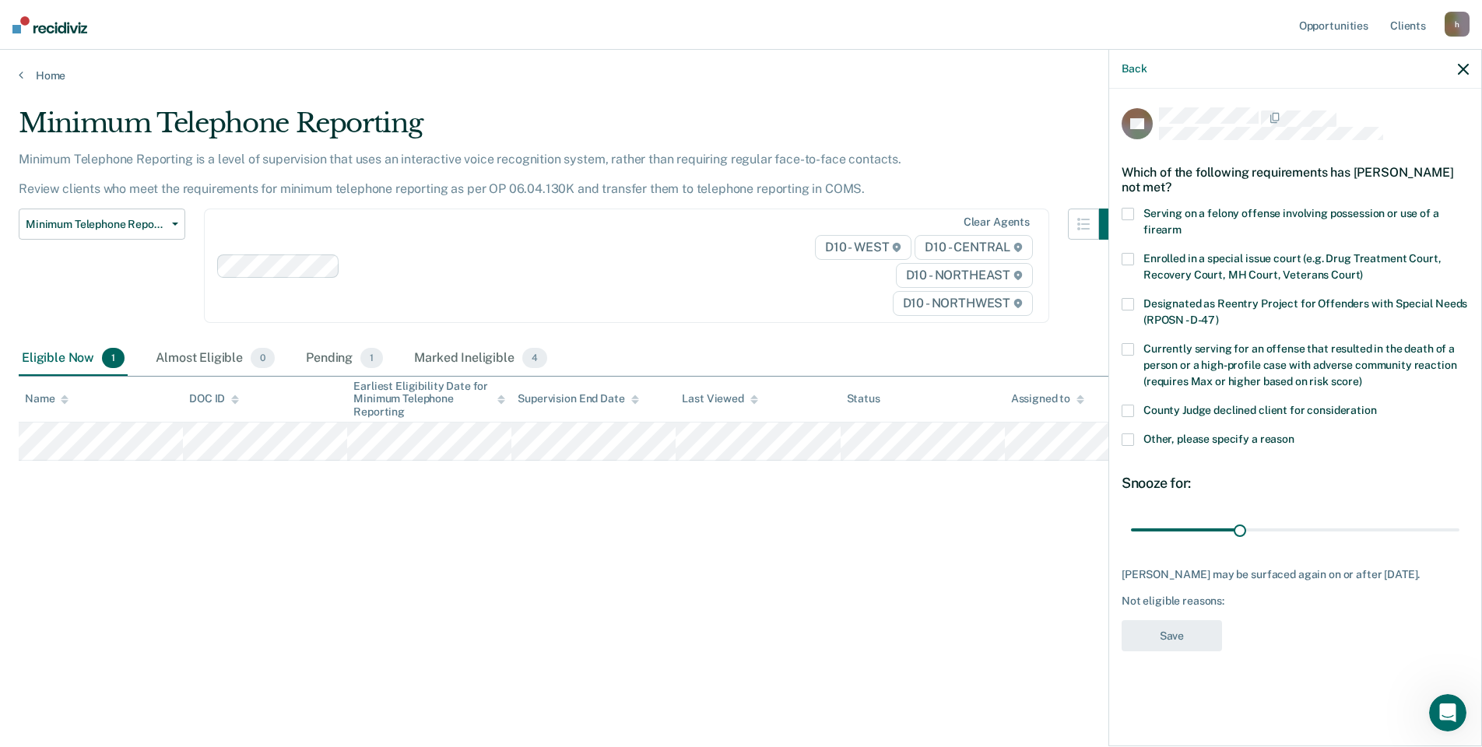
click at [1460, 72] on icon "button" at bounding box center [1463, 69] width 11 height 11
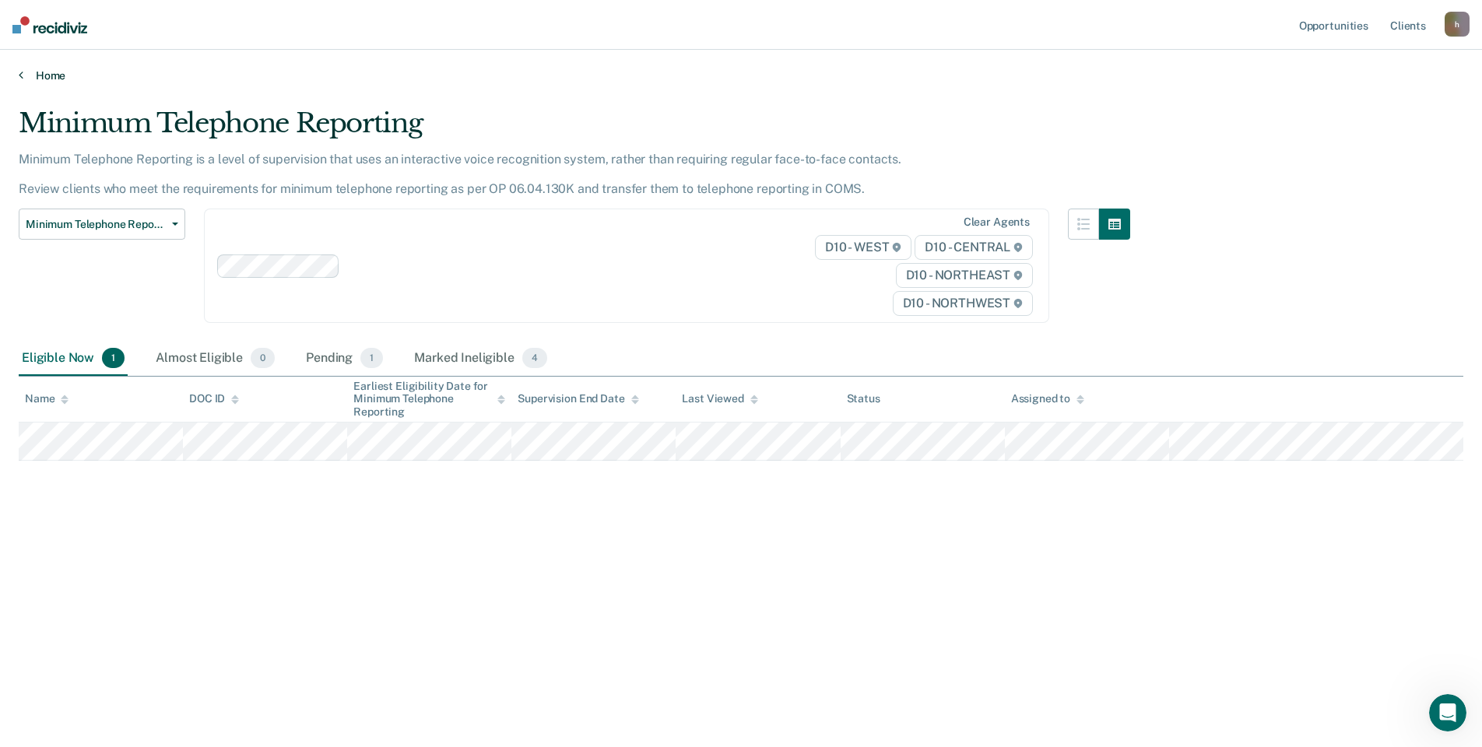
click at [54, 72] on link "Home" at bounding box center [741, 75] width 1444 height 14
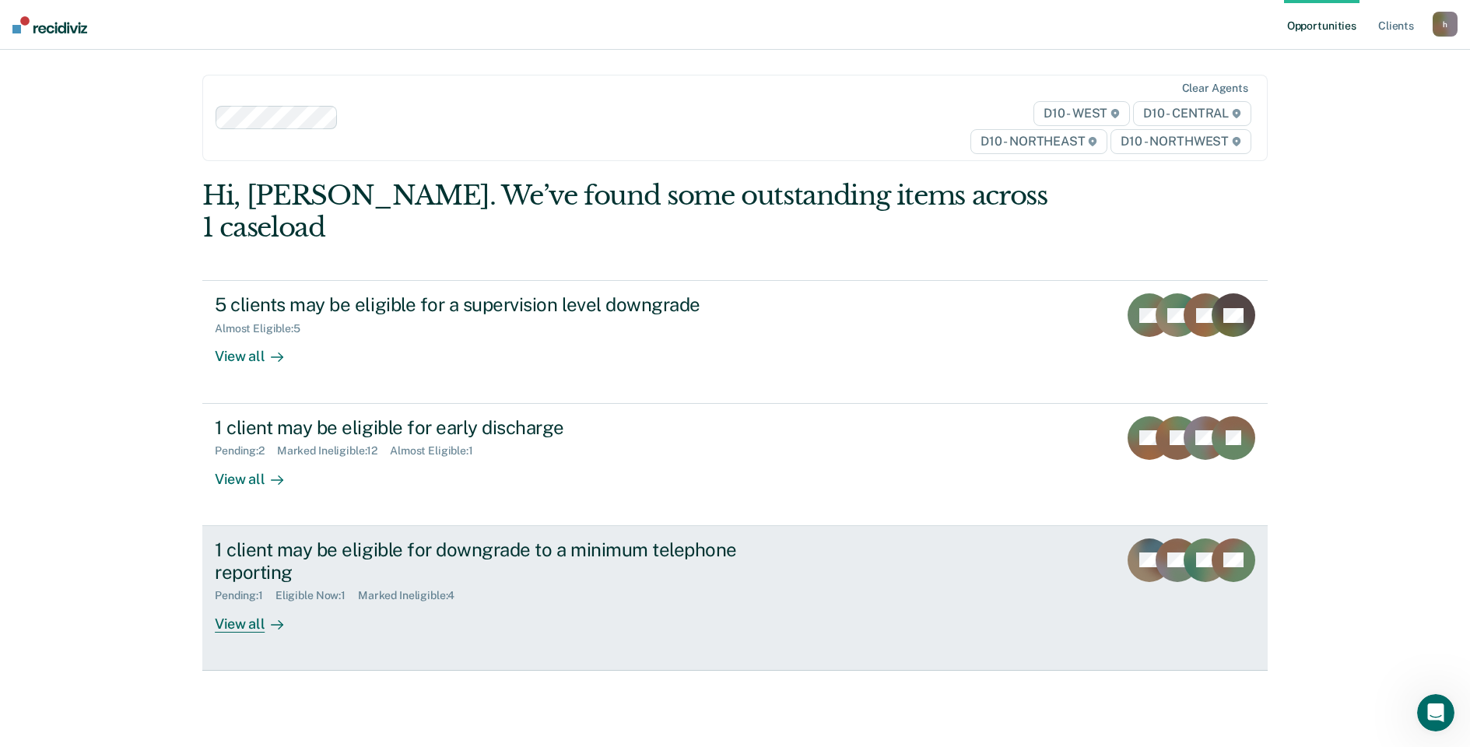
click at [246, 602] on div "View all" at bounding box center [258, 617] width 87 height 30
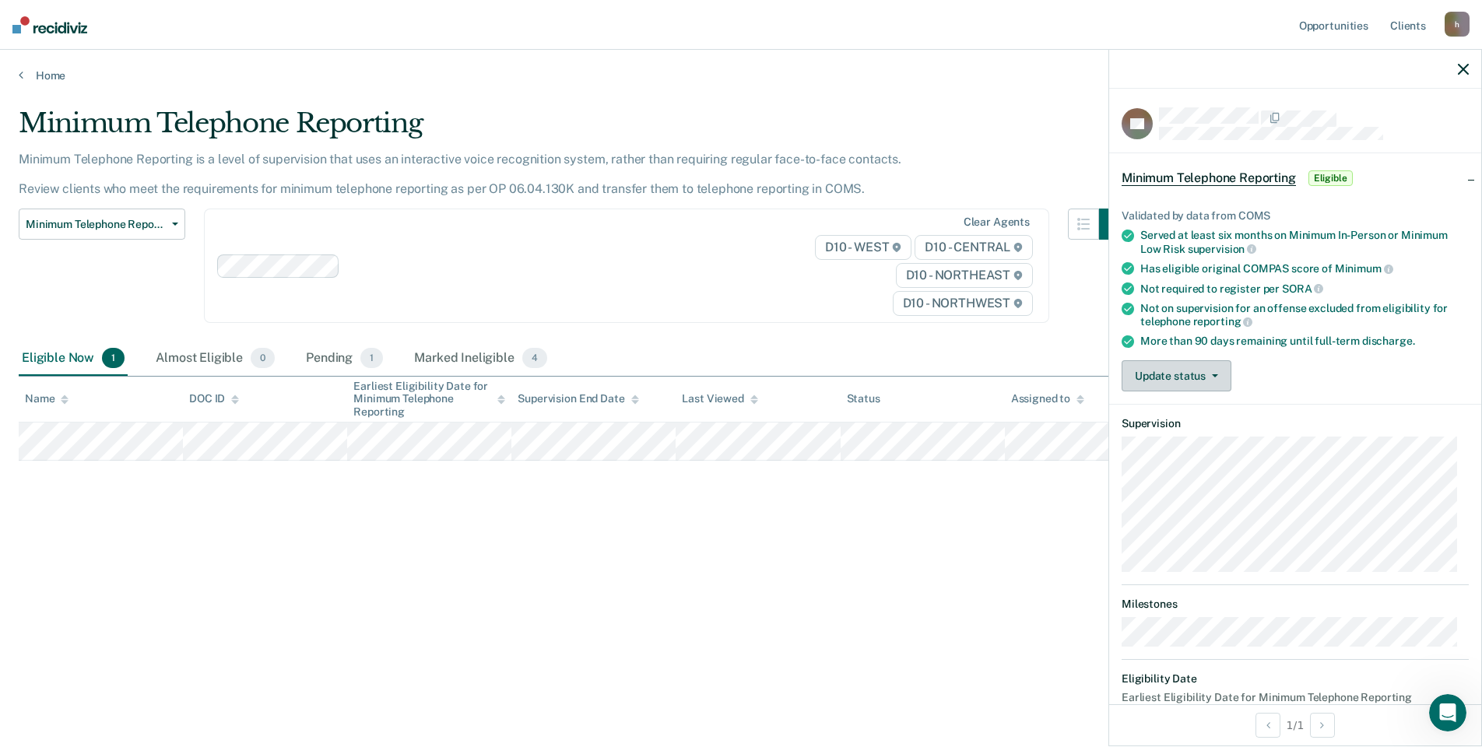
click at [1207, 374] on span "button" at bounding box center [1211, 375] width 12 height 3
click at [1191, 434] on button "Mark Ineligible" at bounding box center [1196, 438] width 150 height 25
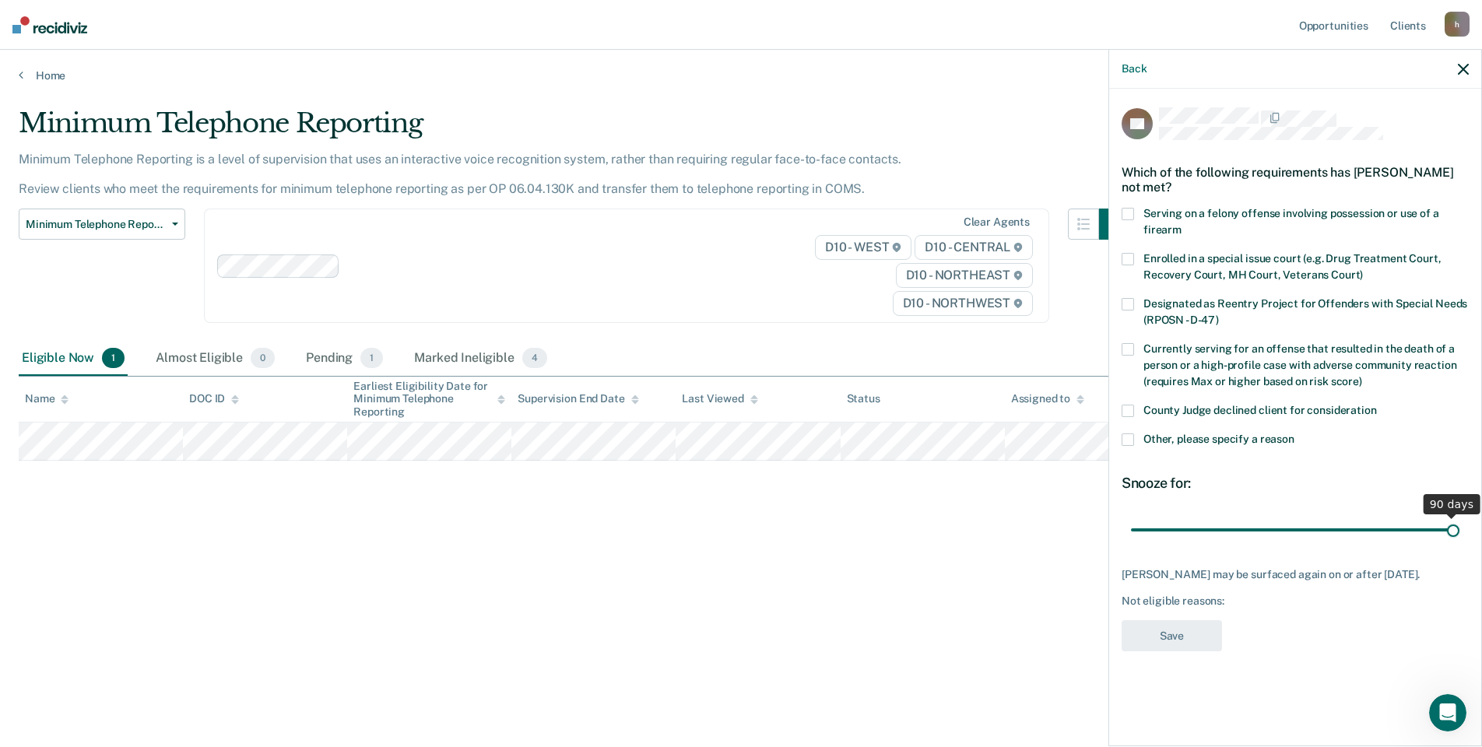
drag, startPoint x: 1241, startPoint y: 532, endPoint x: 1812, endPoint y: 474, distance: 573.4
type input "90"
click at [1459, 516] on input "range" at bounding box center [1295, 529] width 328 height 27
click at [1137, 439] on label "Other, please specify a reason" at bounding box center [1294, 441] width 347 height 16
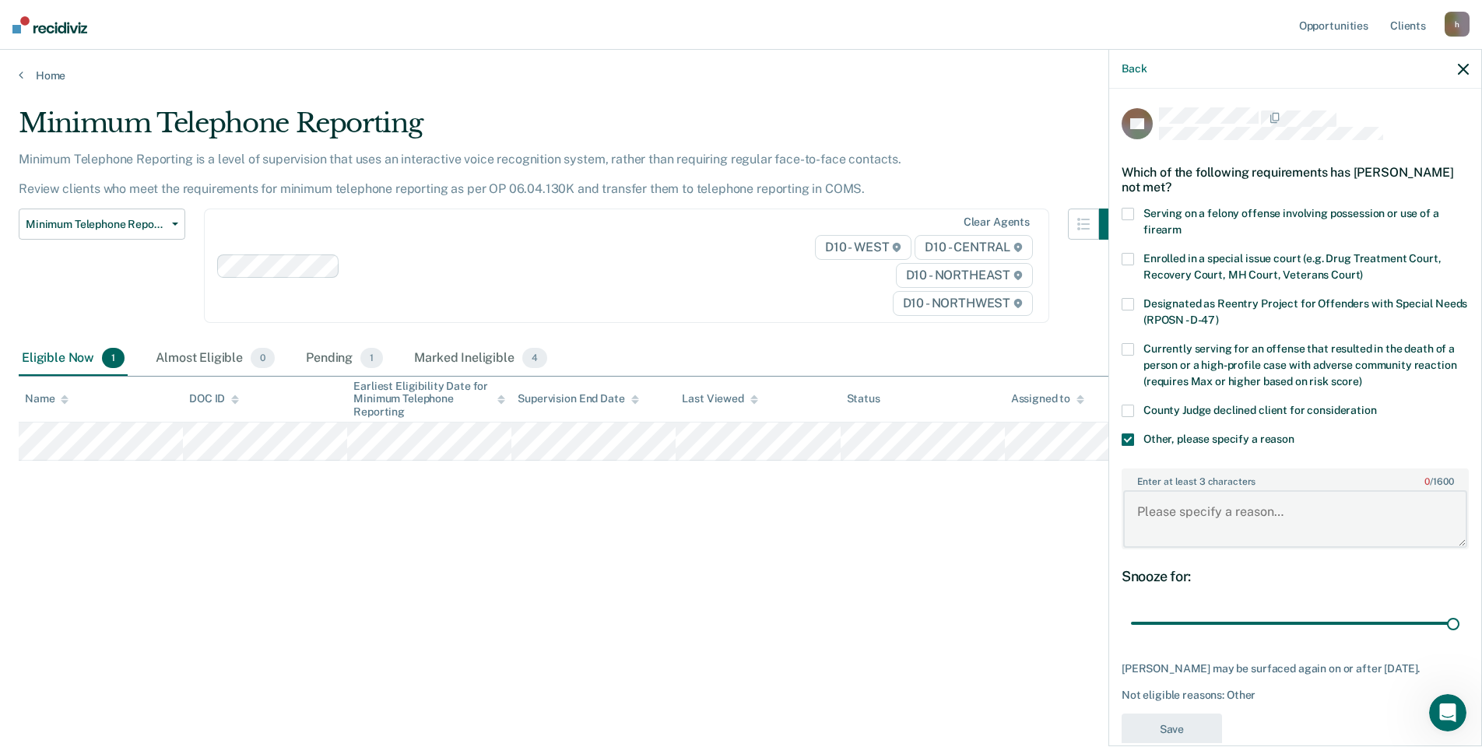
click at [1184, 515] on textarea "Enter at least 3 characters 0 / 1600" at bounding box center [1295, 519] width 344 height 58
type textarea "S"
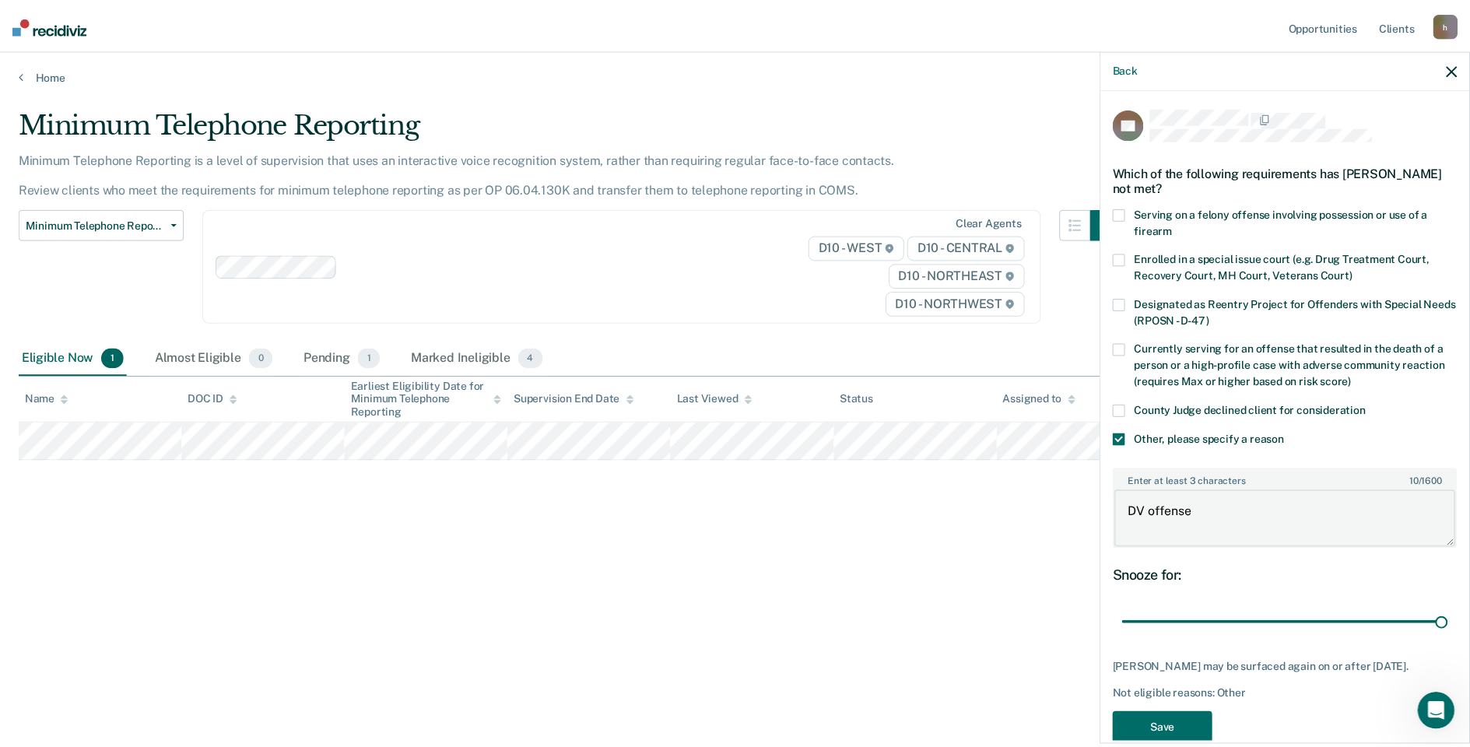
scroll to position [42, 0]
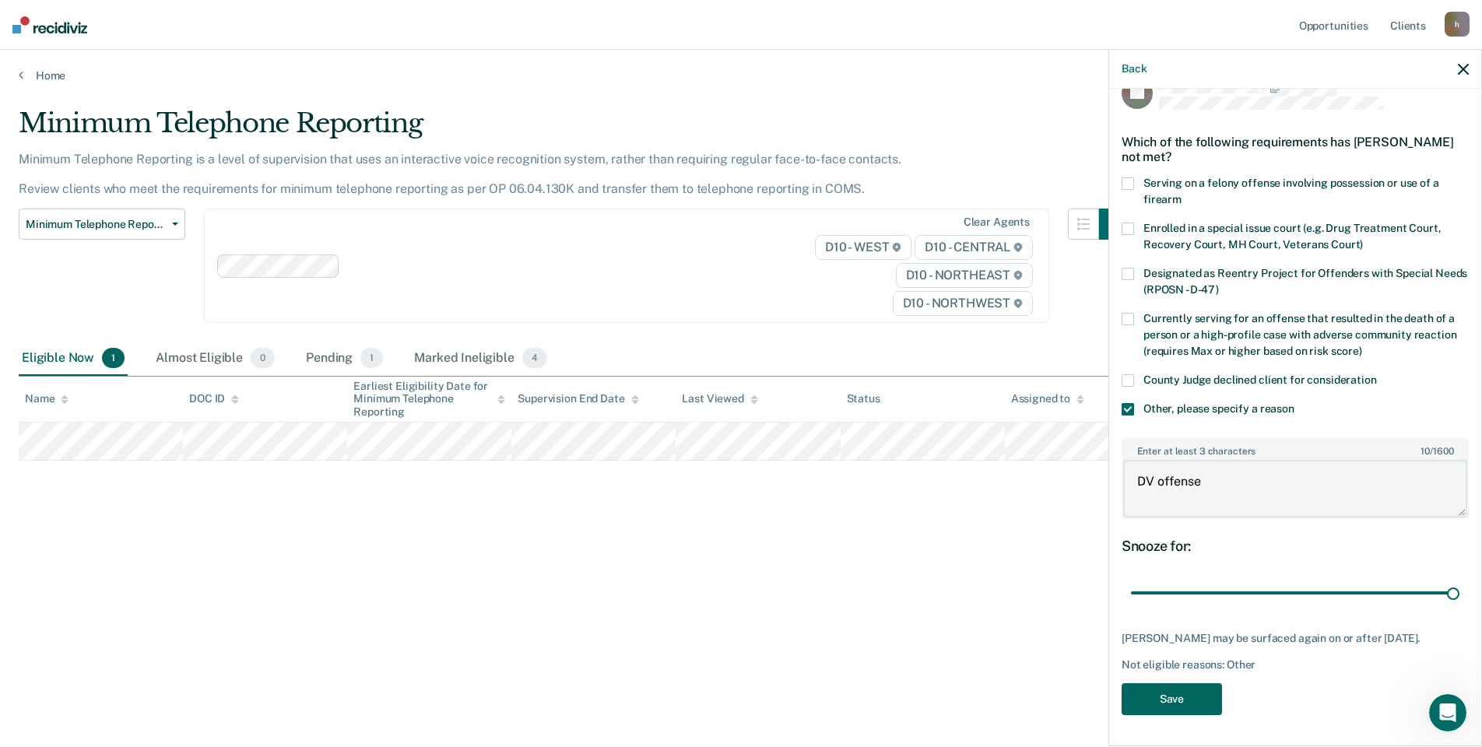
type textarea "DV offense"
click at [1201, 695] on button "Save" at bounding box center [1171, 699] width 100 height 32
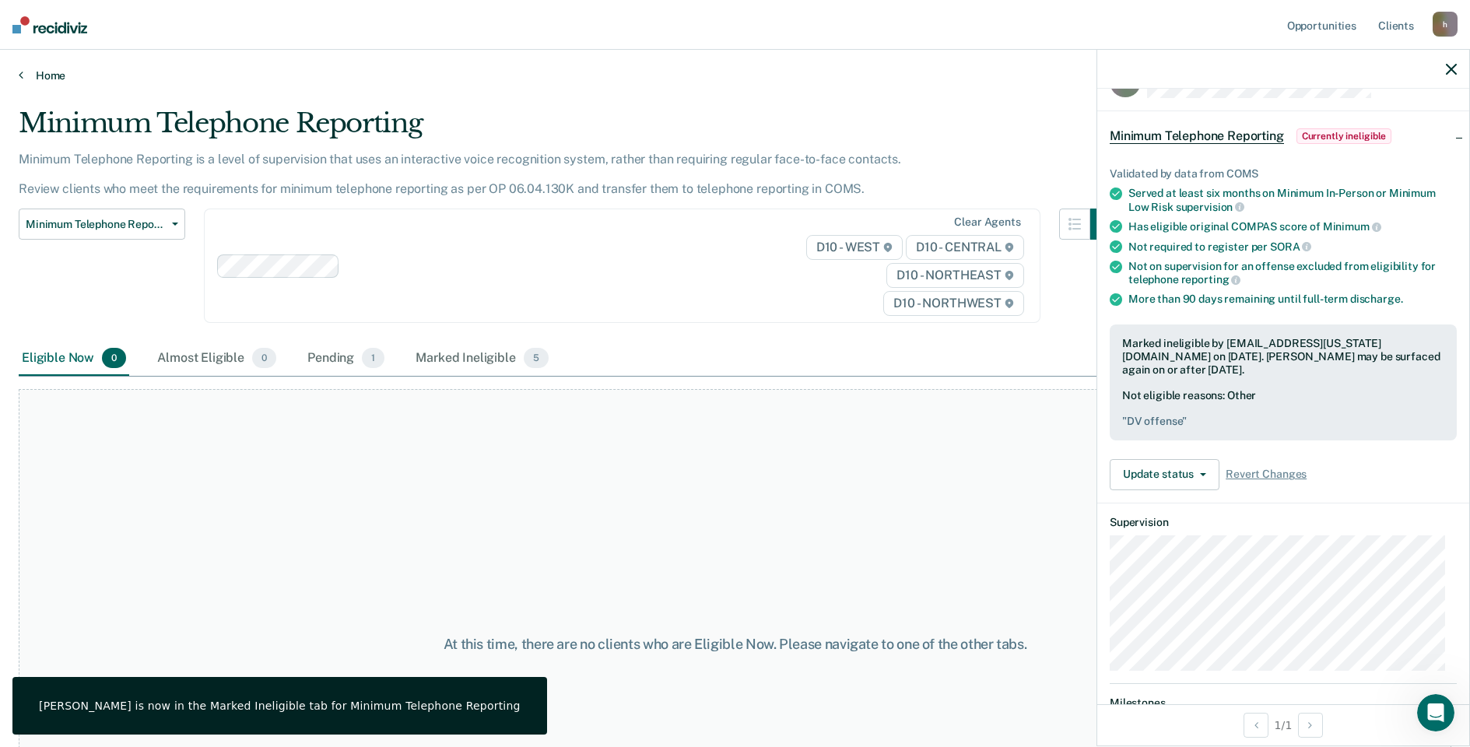
click at [19, 76] on icon at bounding box center [21, 74] width 5 height 12
